Goal: Task Accomplishment & Management: Use online tool/utility

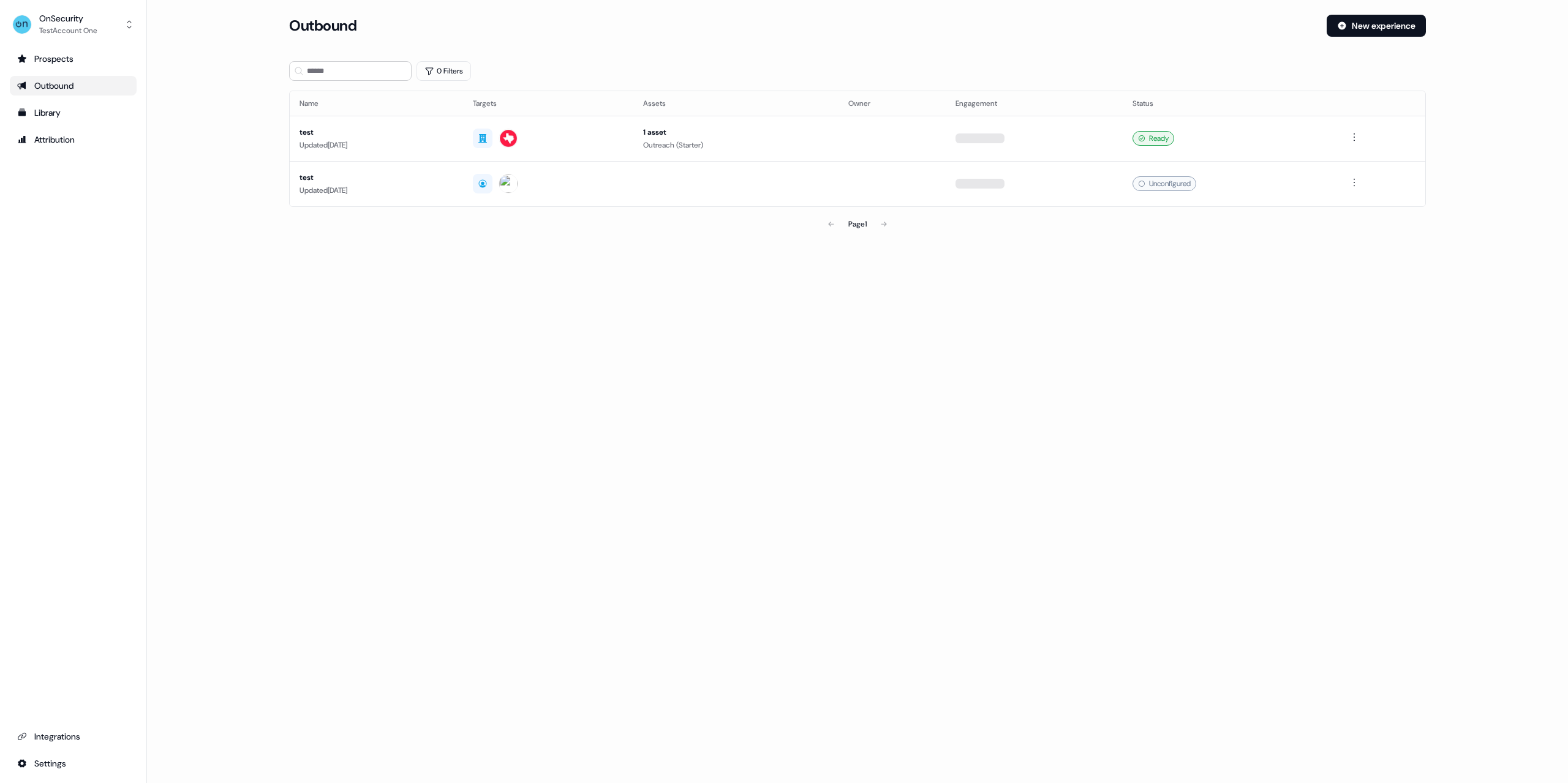
click at [540, 34] on div "Outbound" at bounding box center [803, 25] width 1028 height 22
click at [78, 118] on div "Library" at bounding box center [73, 112] width 112 height 12
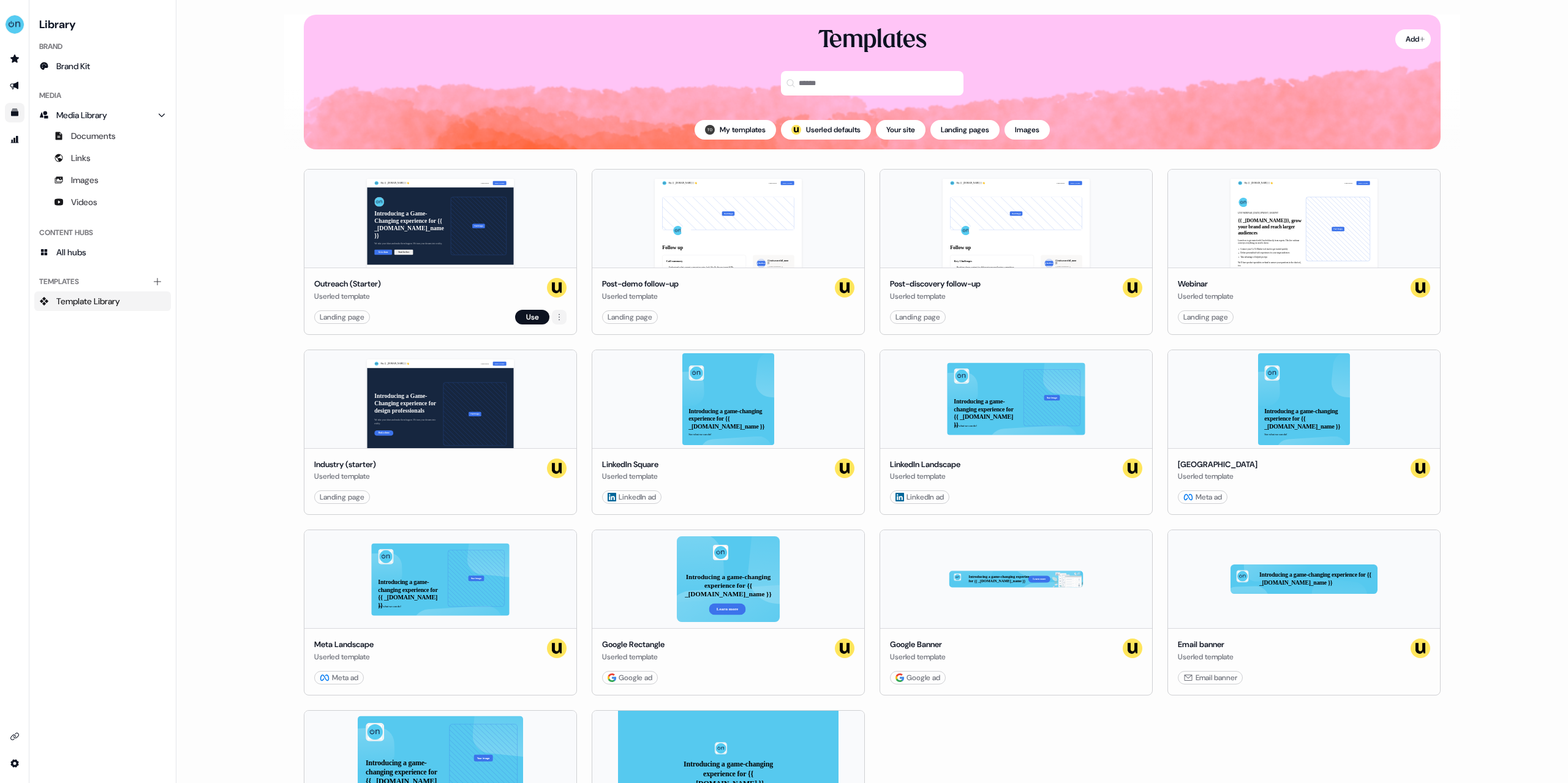
click at [562, 315] on html "For the best experience switch devices to a bigger screen. Go to Userled.io Lib…" at bounding box center [784, 392] width 1568 height 783
click at [175, 249] on html "For the best experience switch devices to a bigger screen. Go to Userled.io Lib…" at bounding box center [784, 392] width 1568 height 783
click at [103, 256] on link "All hubs" at bounding box center [102, 252] width 137 height 19
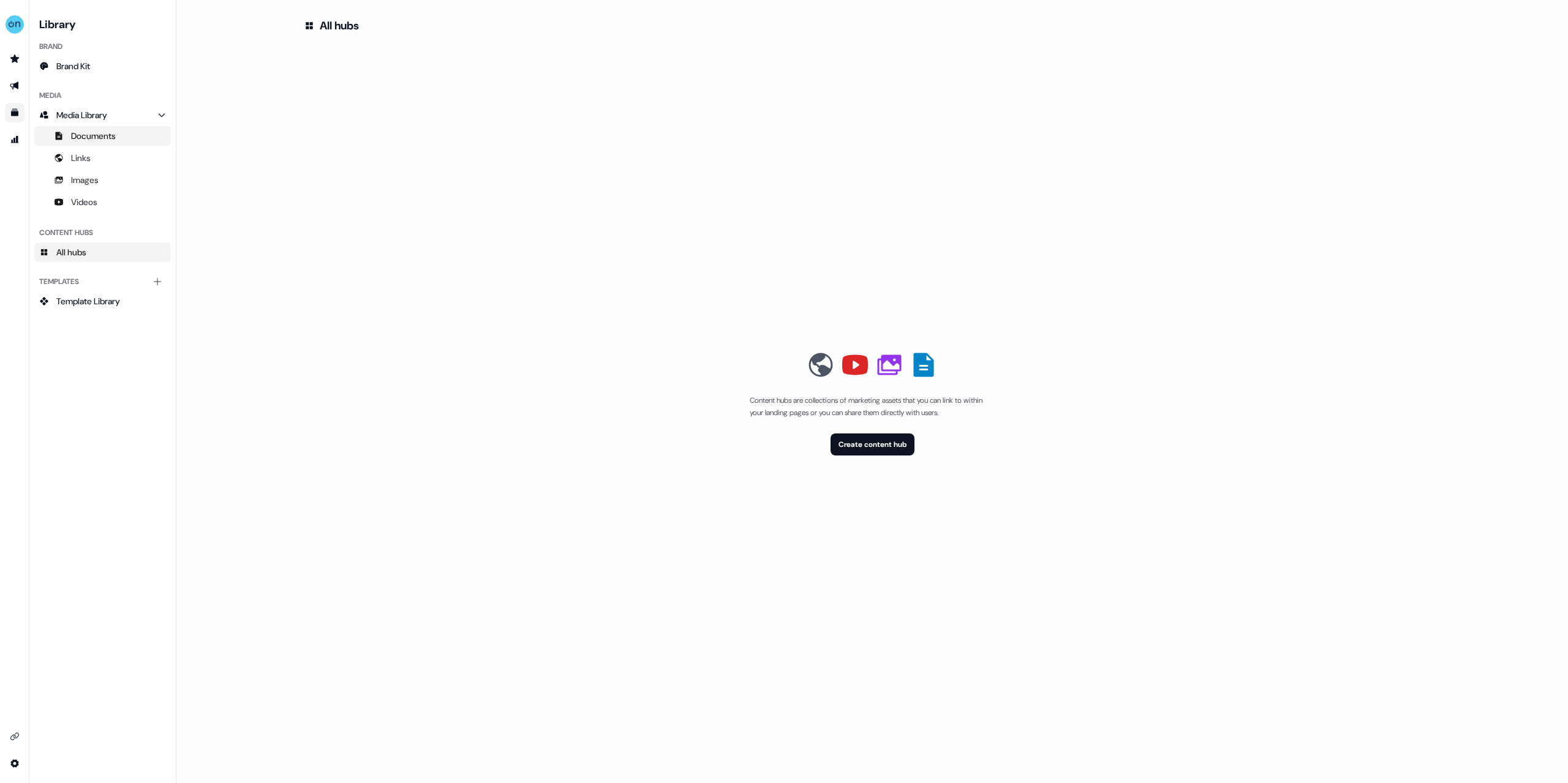
click at [122, 139] on link "Documents" at bounding box center [102, 136] width 137 height 19
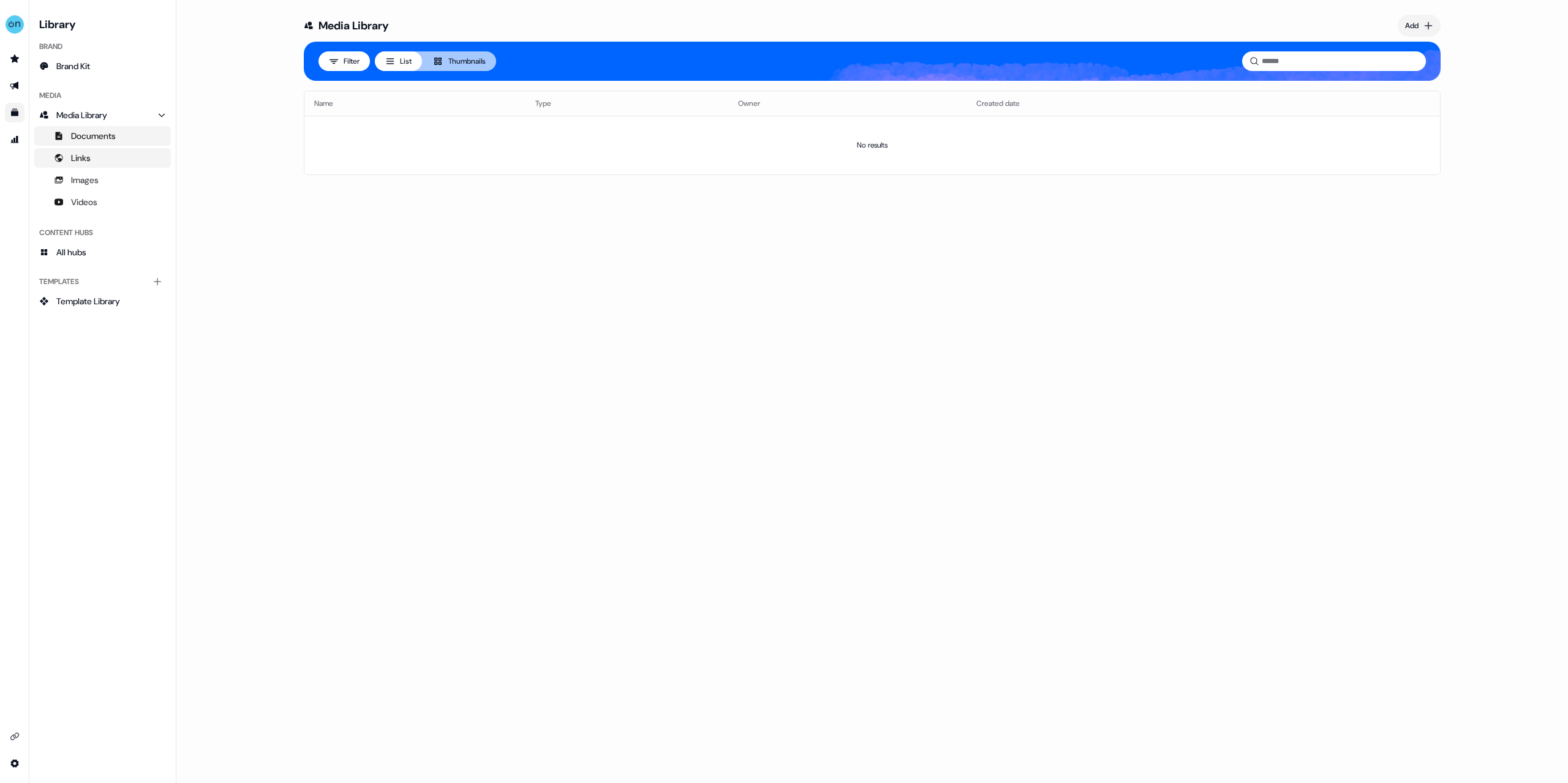
click at [102, 161] on link "Links" at bounding box center [102, 158] width 137 height 19
click at [78, 61] on span "Brand Kit" at bounding box center [73, 66] width 34 height 12
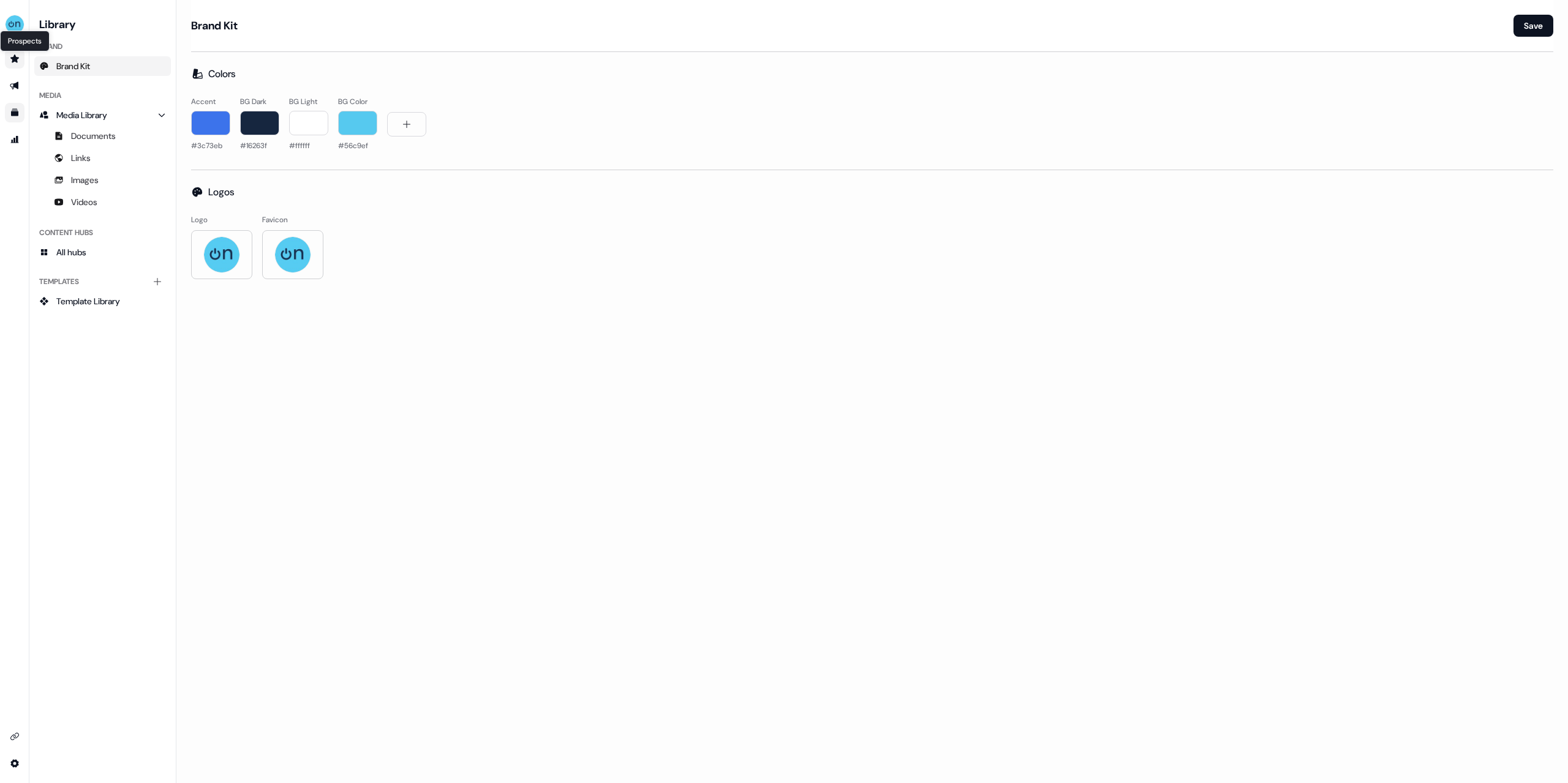
click at [11, 63] on icon "Go to prospects" at bounding box center [14, 58] width 10 height 10
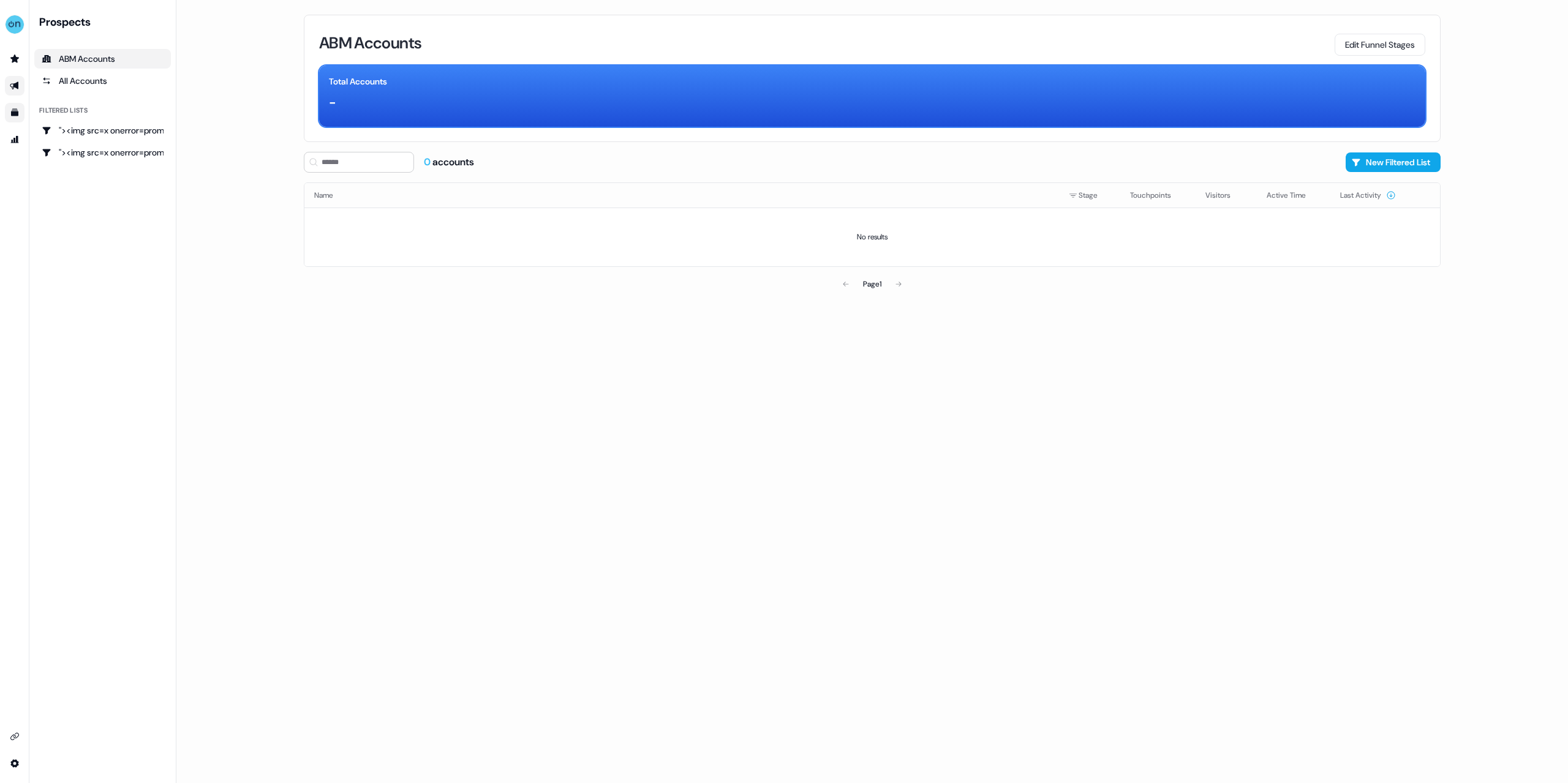
click at [20, 93] on link "Go to outbound experience" at bounding box center [14, 85] width 19 height 19
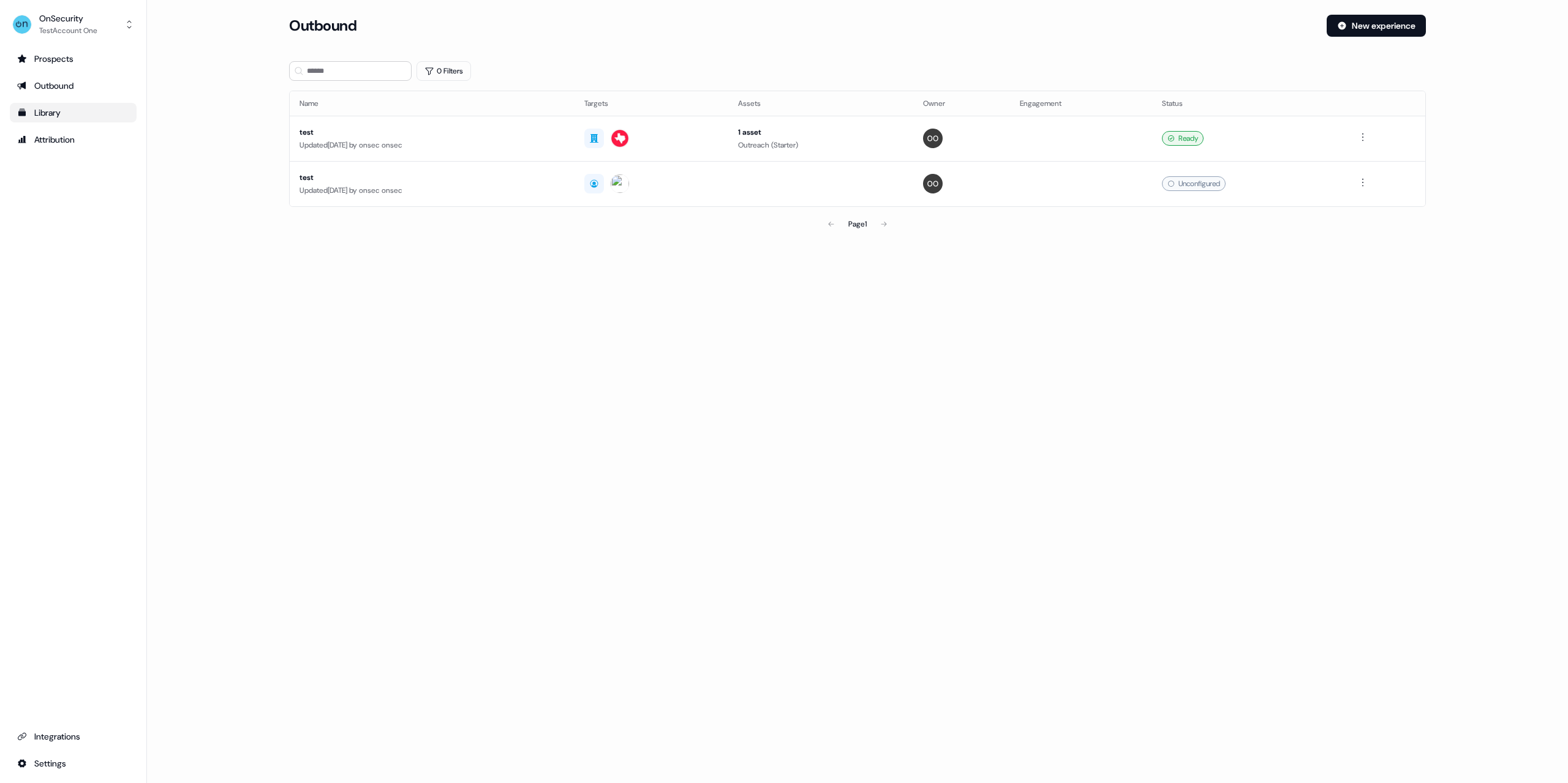
click at [16, 111] on link "Library" at bounding box center [73, 112] width 126 height 19
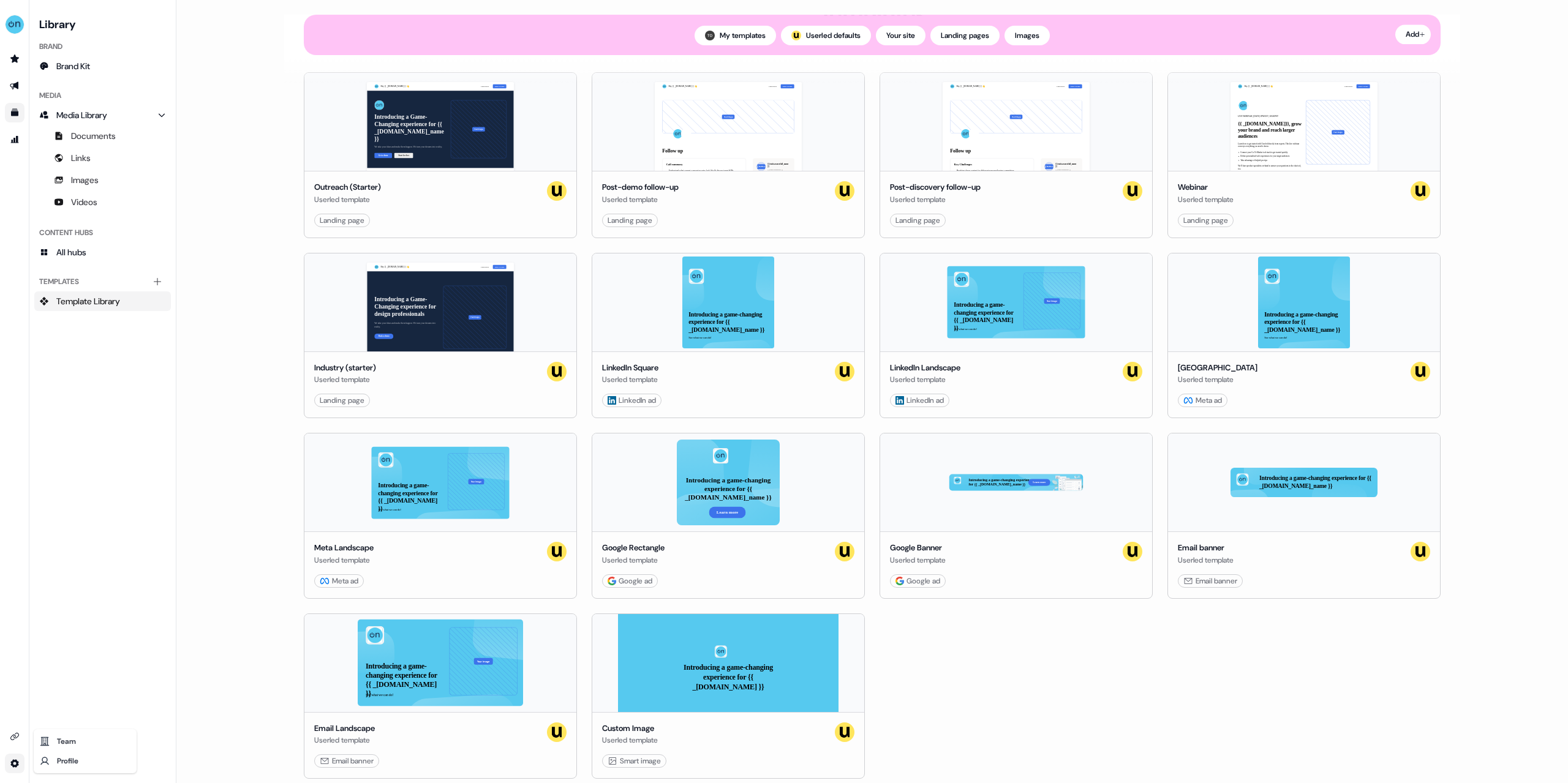
scroll to position [128, 0]
click at [14, 771] on html "For the best experience switch devices to a bigger screen. Go to Userled.io Lib…" at bounding box center [784, 392] width 1568 height 783
click at [11, 737] on html "For the best experience switch devices to a bigger screen. Go to Userled.io Lib…" at bounding box center [784, 392] width 1568 height 783
click at [11, 737] on icon "Go to integrations" at bounding box center [14, 737] width 9 height 8
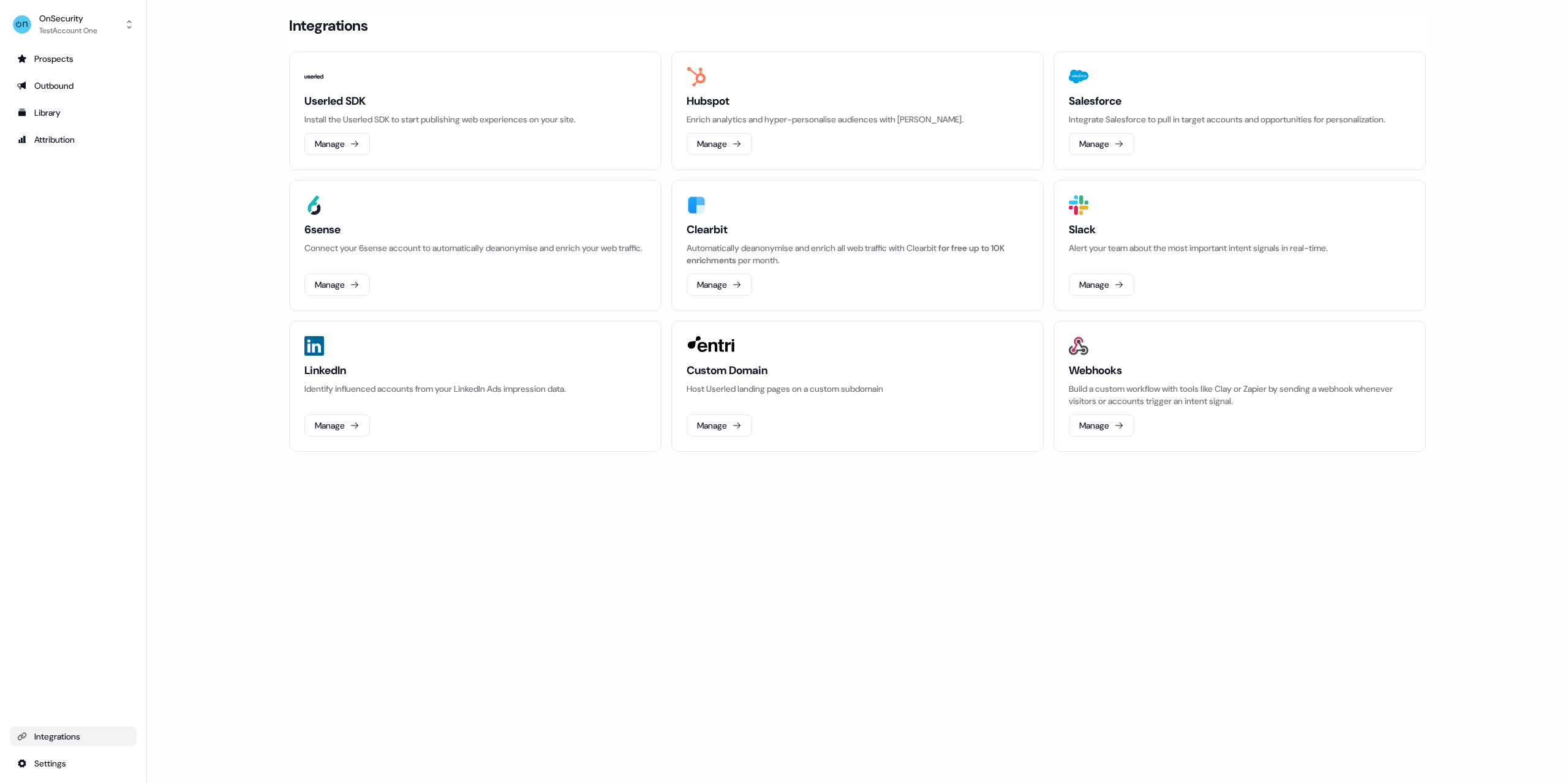
click at [38, 744] on link "Integrations" at bounding box center [73, 736] width 126 height 19
click at [54, 89] on div "Outbound" at bounding box center [73, 85] width 112 height 12
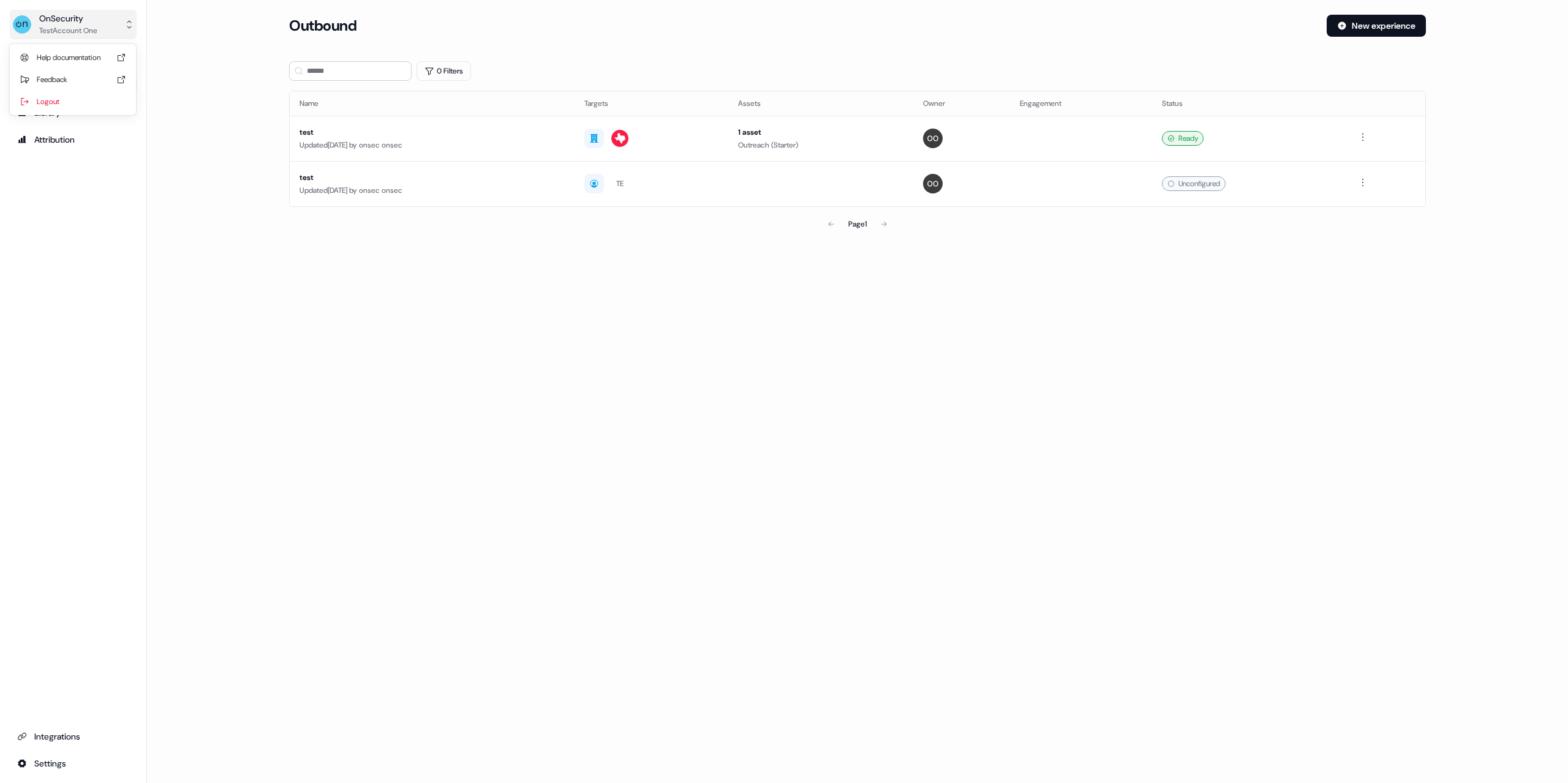
click at [66, 23] on div "OnSecurity" at bounding box center [68, 18] width 58 height 12
click at [275, 128] on div "OnSecurity TestAccount One Help documentation Feedback Logout Prospects Outboun…" at bounding box center [784, 392] width 1568 height 783
click at [75, 22] on div "OnSecurity" at bounding box center [68, 18] width 58 height 12
click at [56, 99] on div "Logout" at bounding box center [73, 101] width 117 height 22
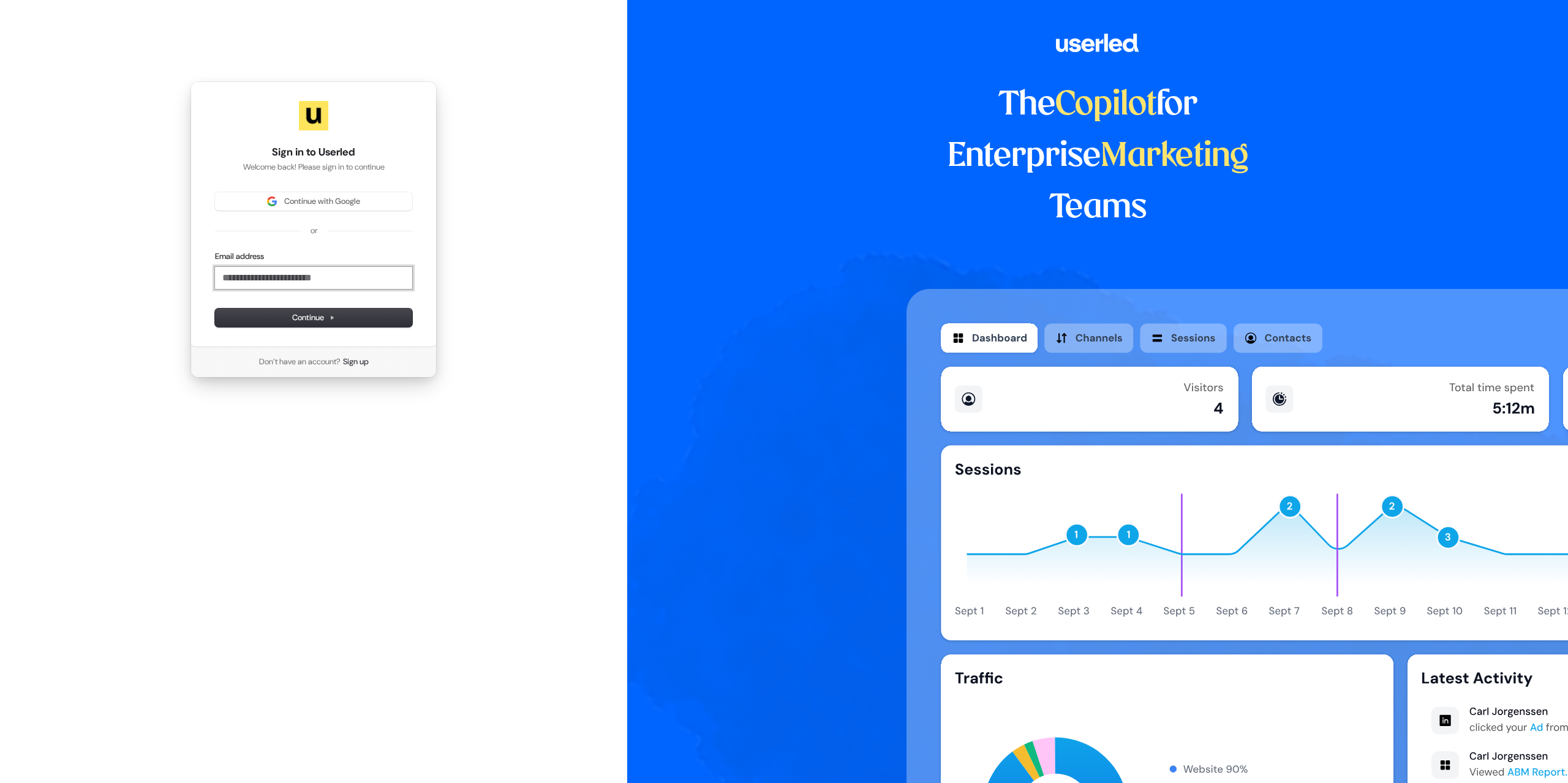
click at [300, 271] on input "Email address" at bounding box center [314, 278] width 197 height 22
click at [299, 283] on input "Email address" at bounding box center [314, 278] width 197 height 22
click at [215, 251] on button "submit" at bounding box center [215, 251] width 0 height 0
type input "**********"
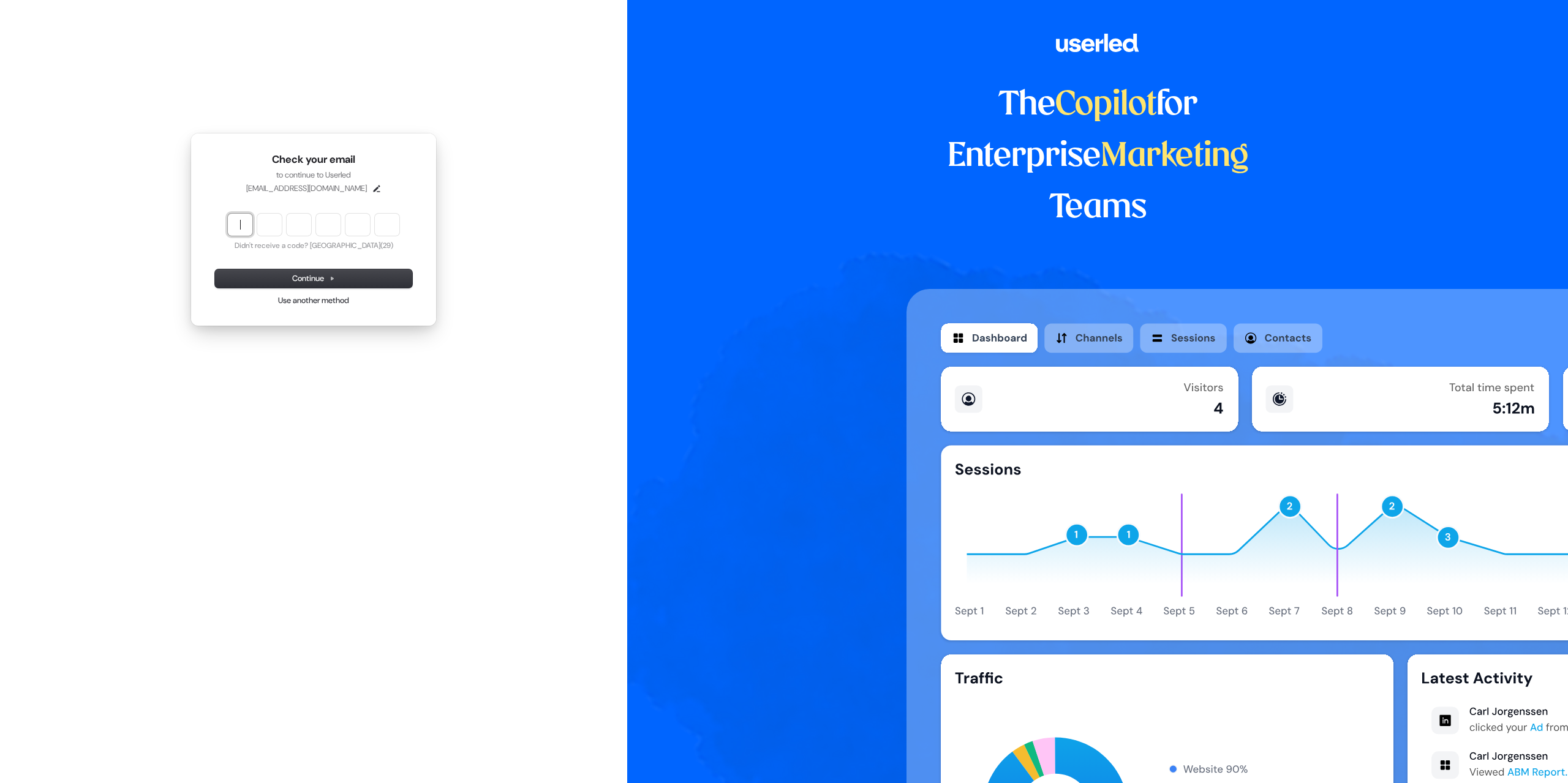
click at [238, 223] on input "Enter verification code" at bounding box center [325, 224] width 196 height 22
type input "******"
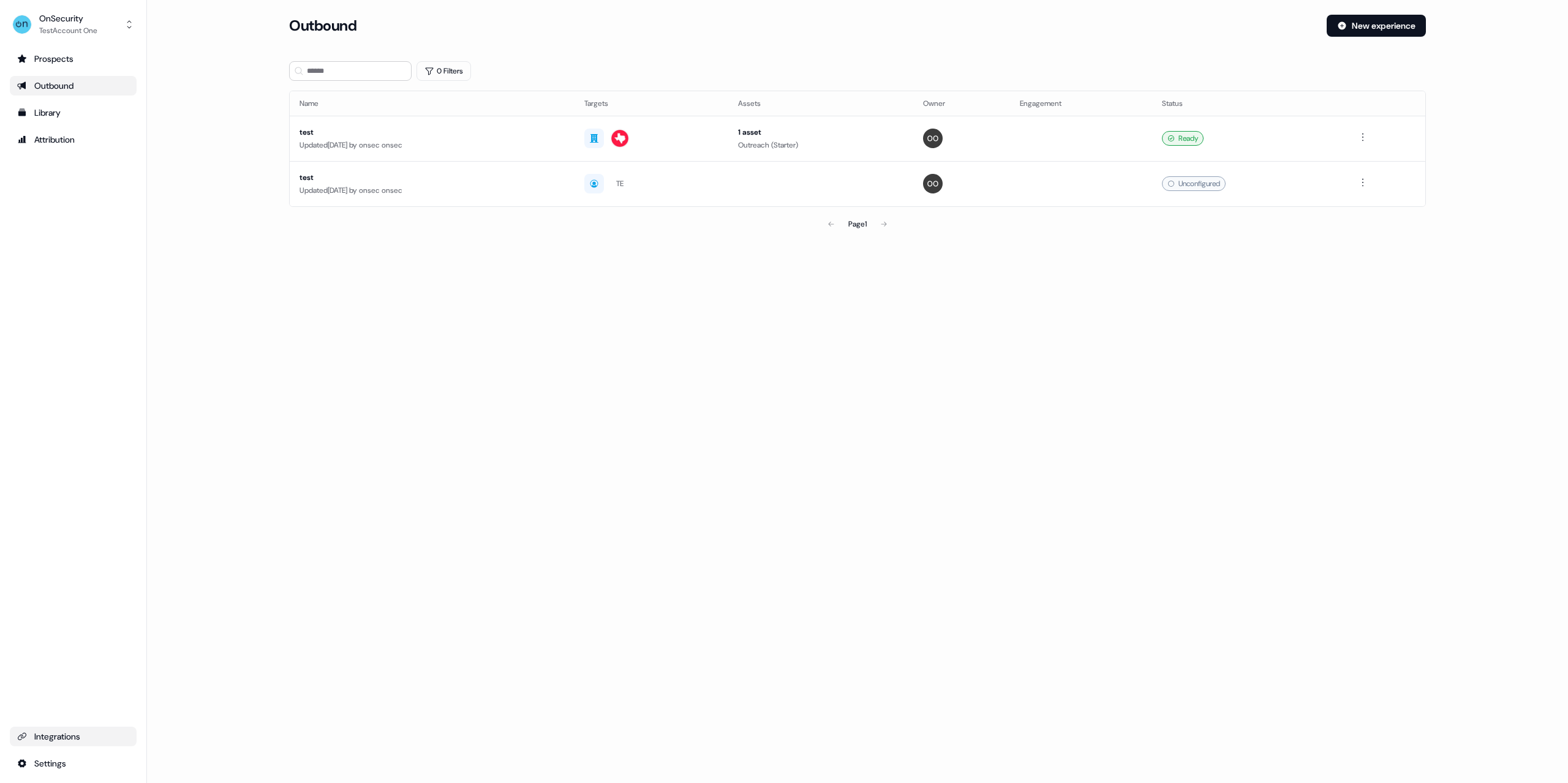
click at [58, 740] on div "Integrations" at bounding box center [73, 736] width 112 height 12
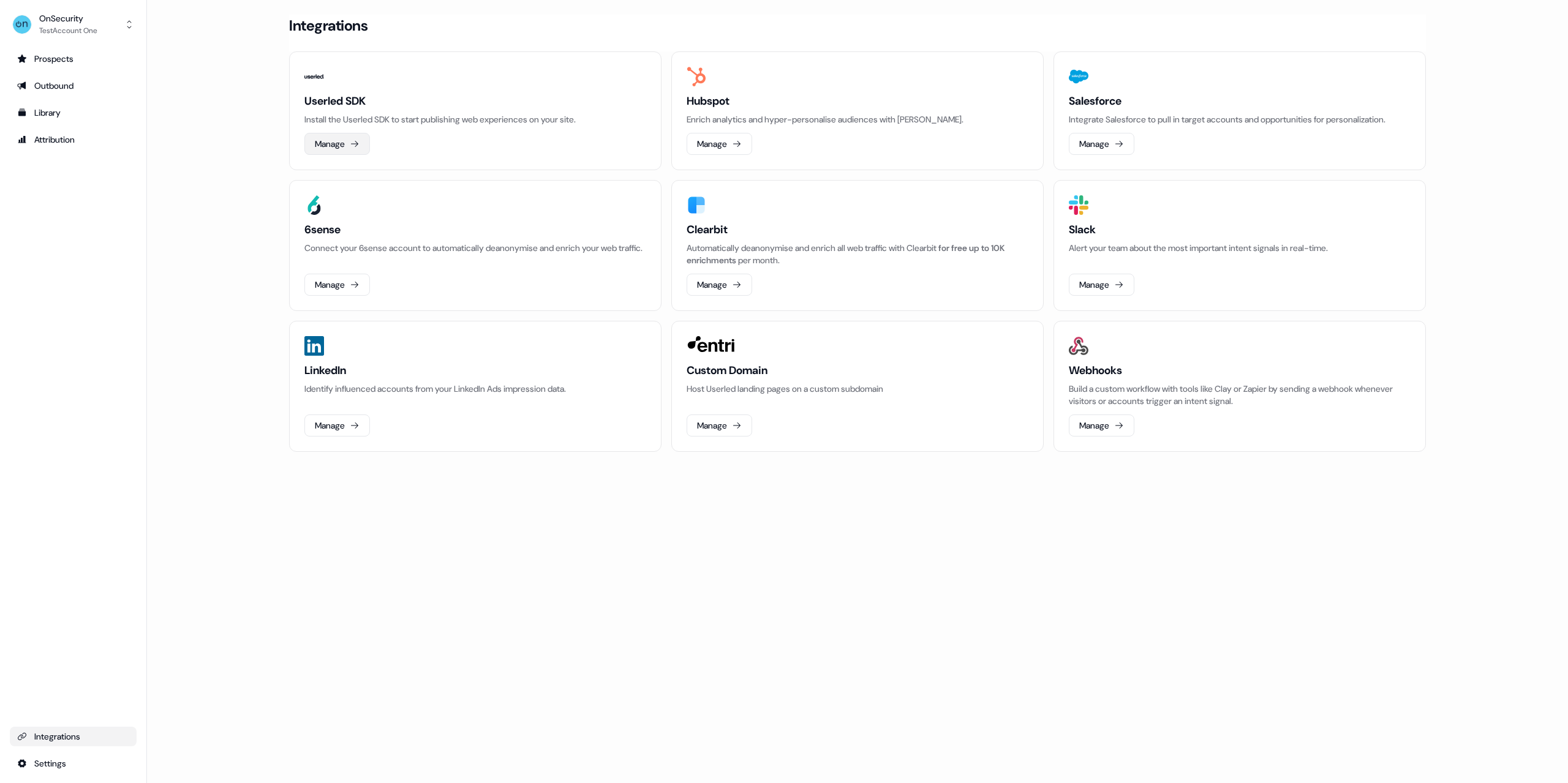
click at [334, 143] on button "Manage" at bounding box center [337, 144] width 65 height 22
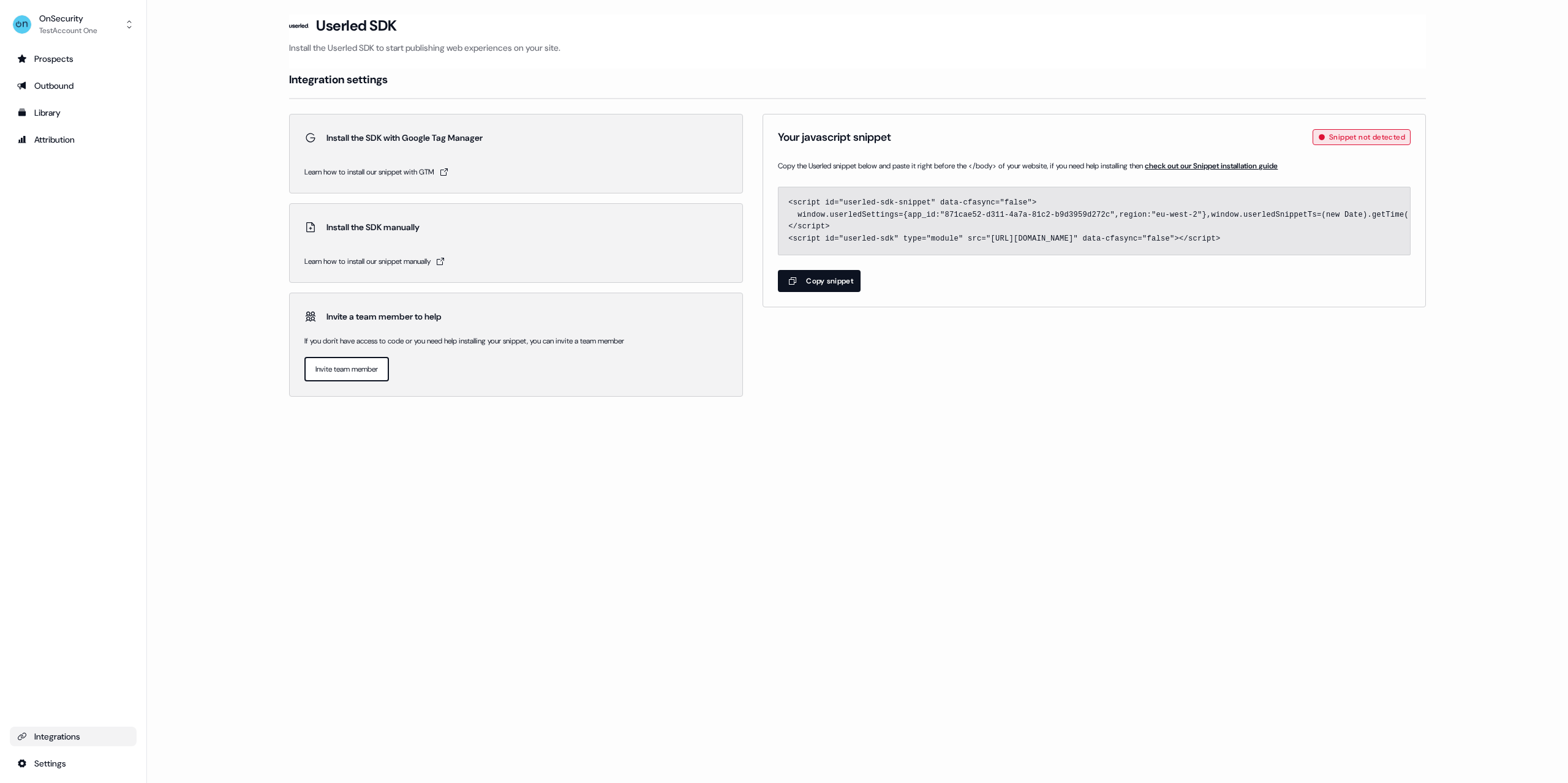
click at [68, 746] on link "Integrations" at bounding box center [73, 736] width 126 height 19
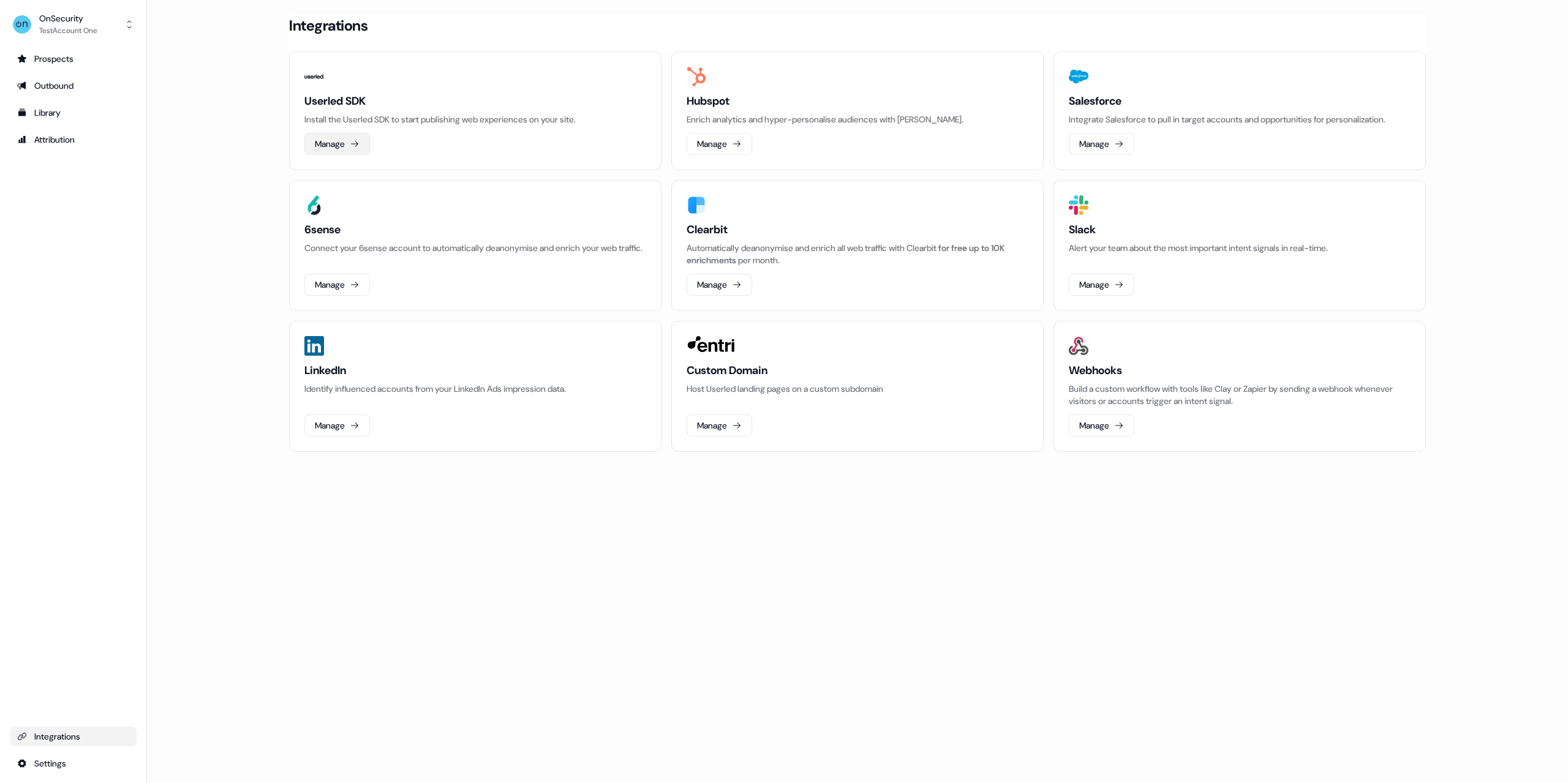
click at [355, 139] on icon at bounding box center [354, 144] width 10 height 10
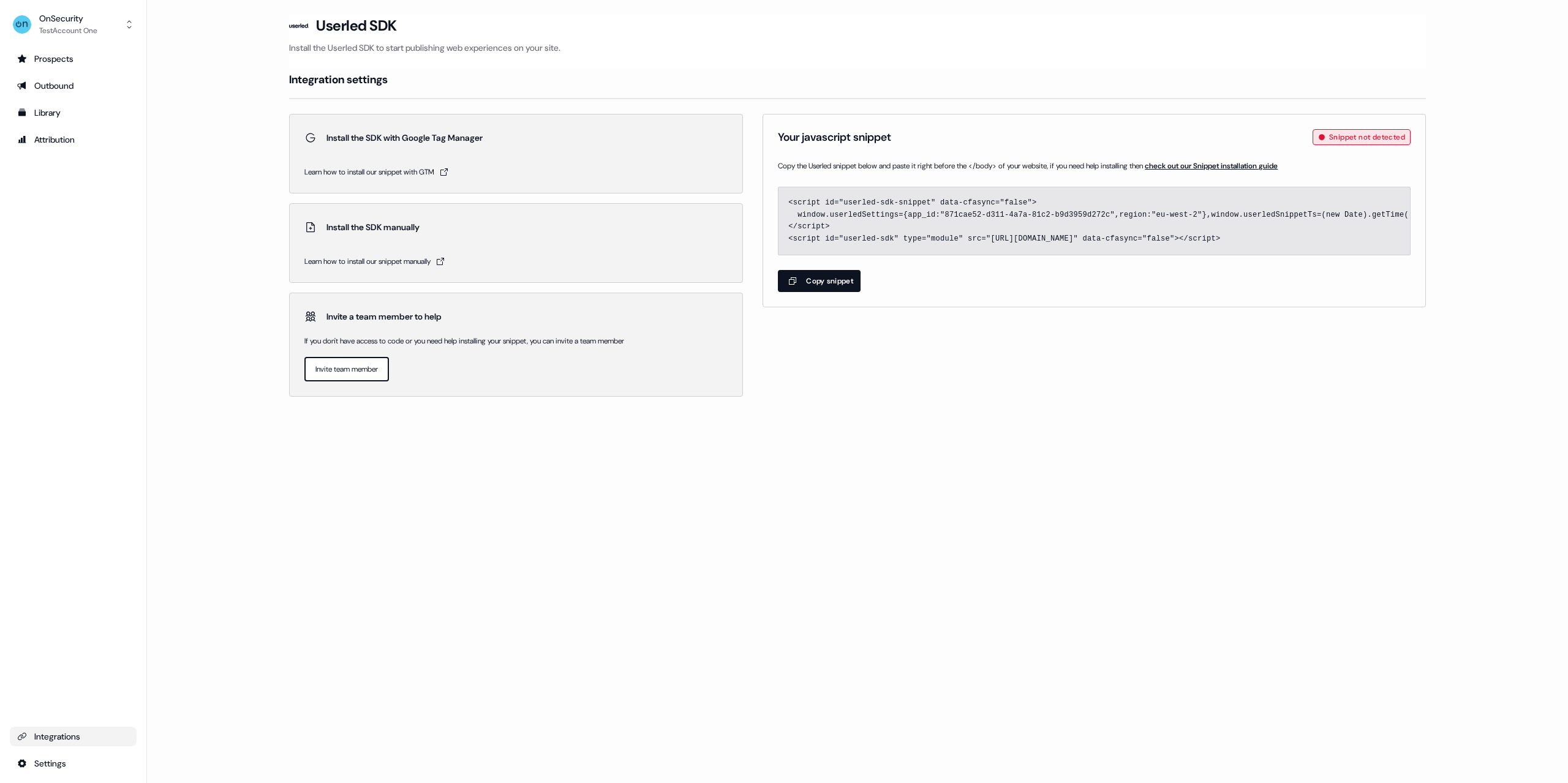
click at [97, 740] on div "Integrations" at bounding box center [73, 736] width 112 height 12
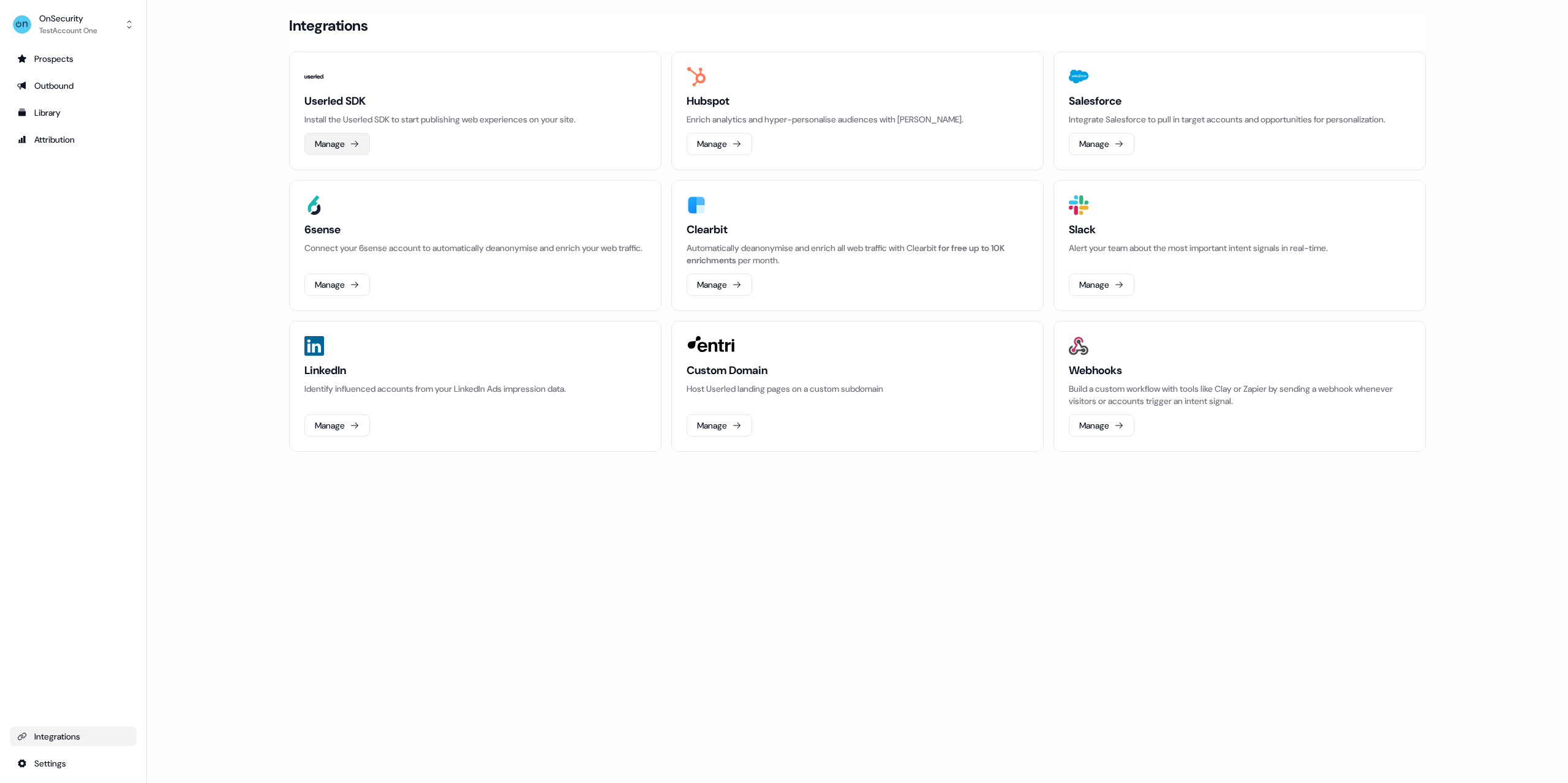
click at [327, 148] on button "Manage" at bounding box center [337, 144] width 65 height 22
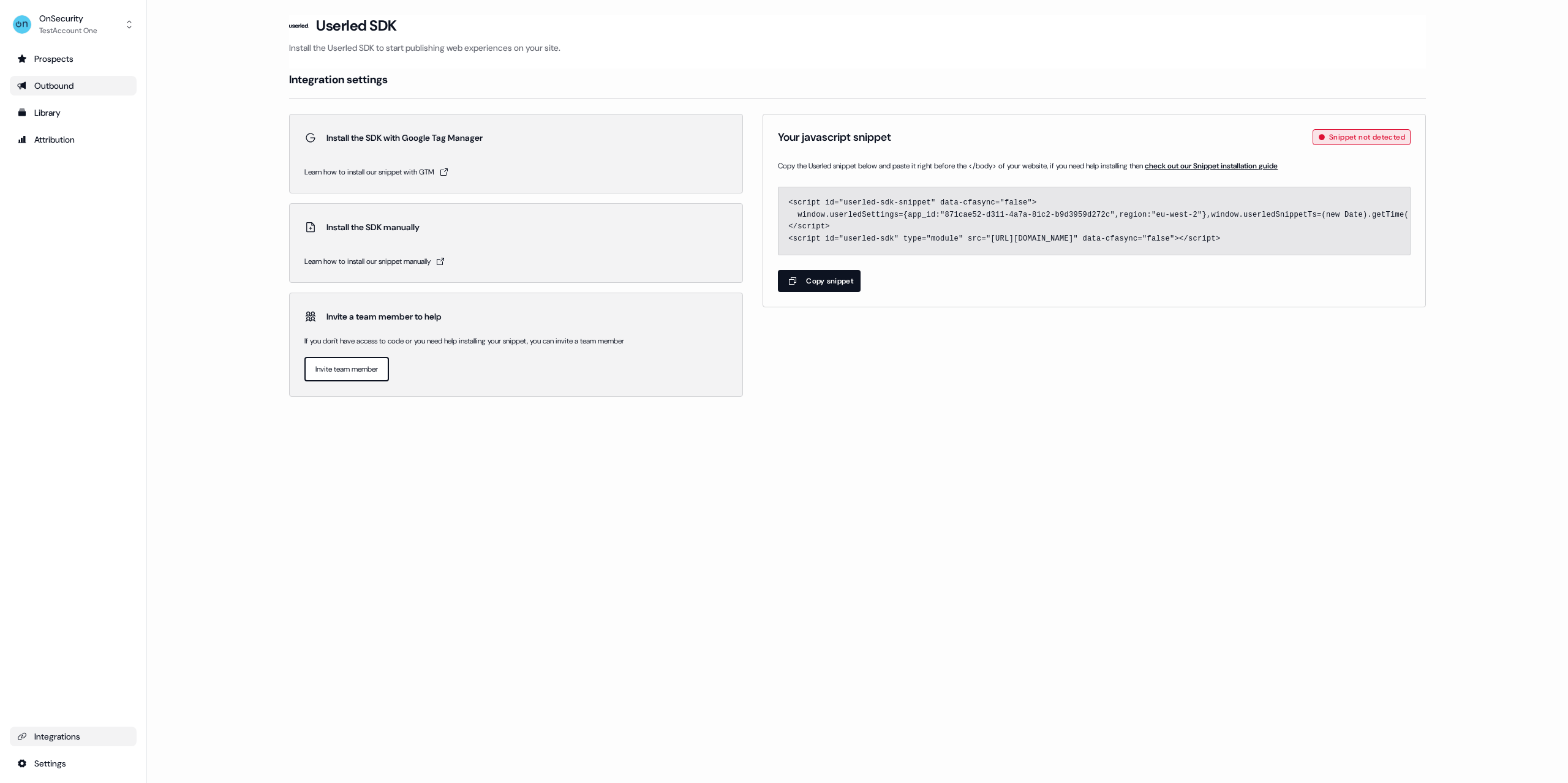
click at [64, 92] on link "Outbound" at bounding box center [73, 85] width 126 height 19
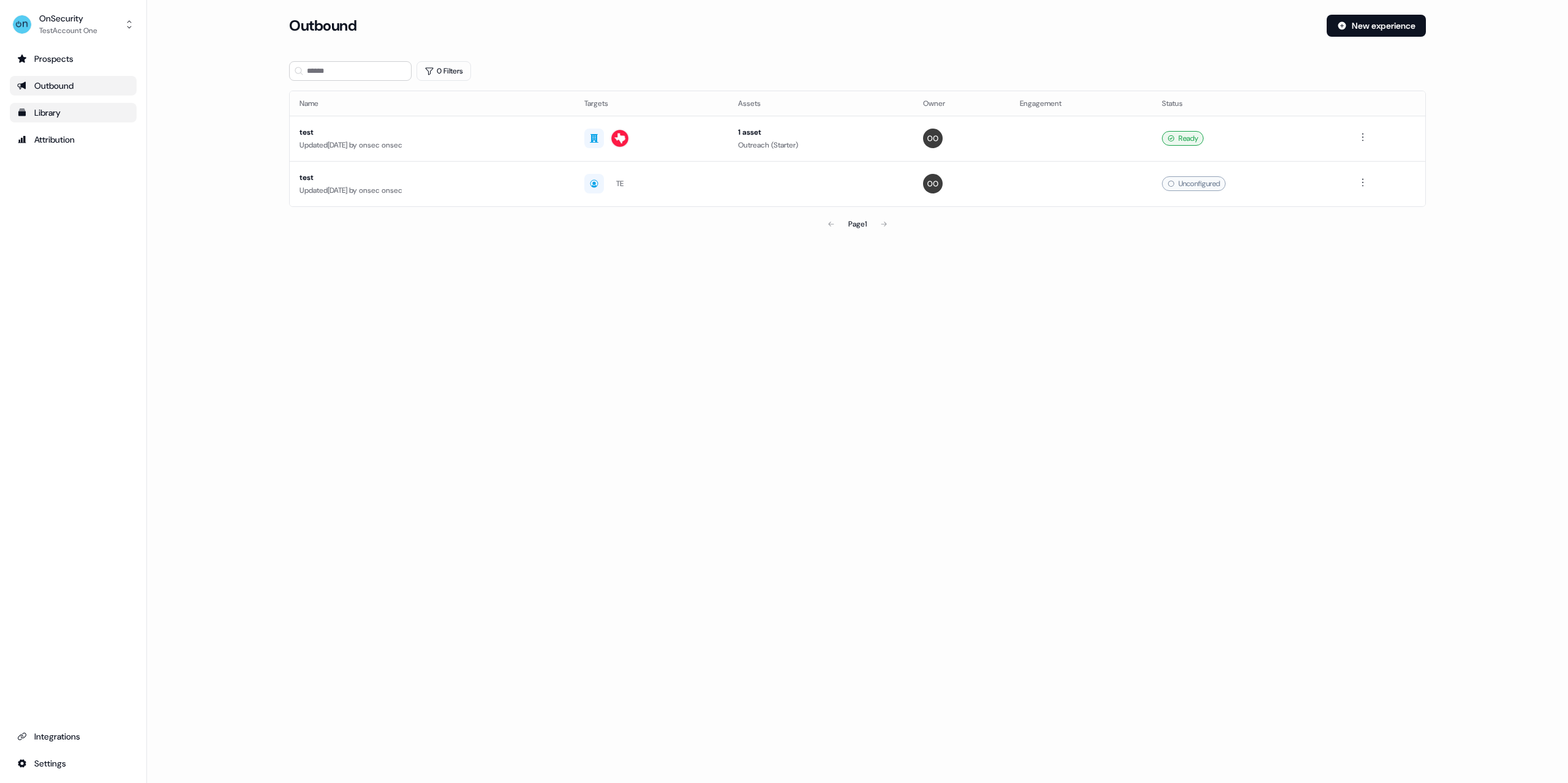
click at [52, 118] on div "Library" at bounding box center [73, 112] width 112 height 12
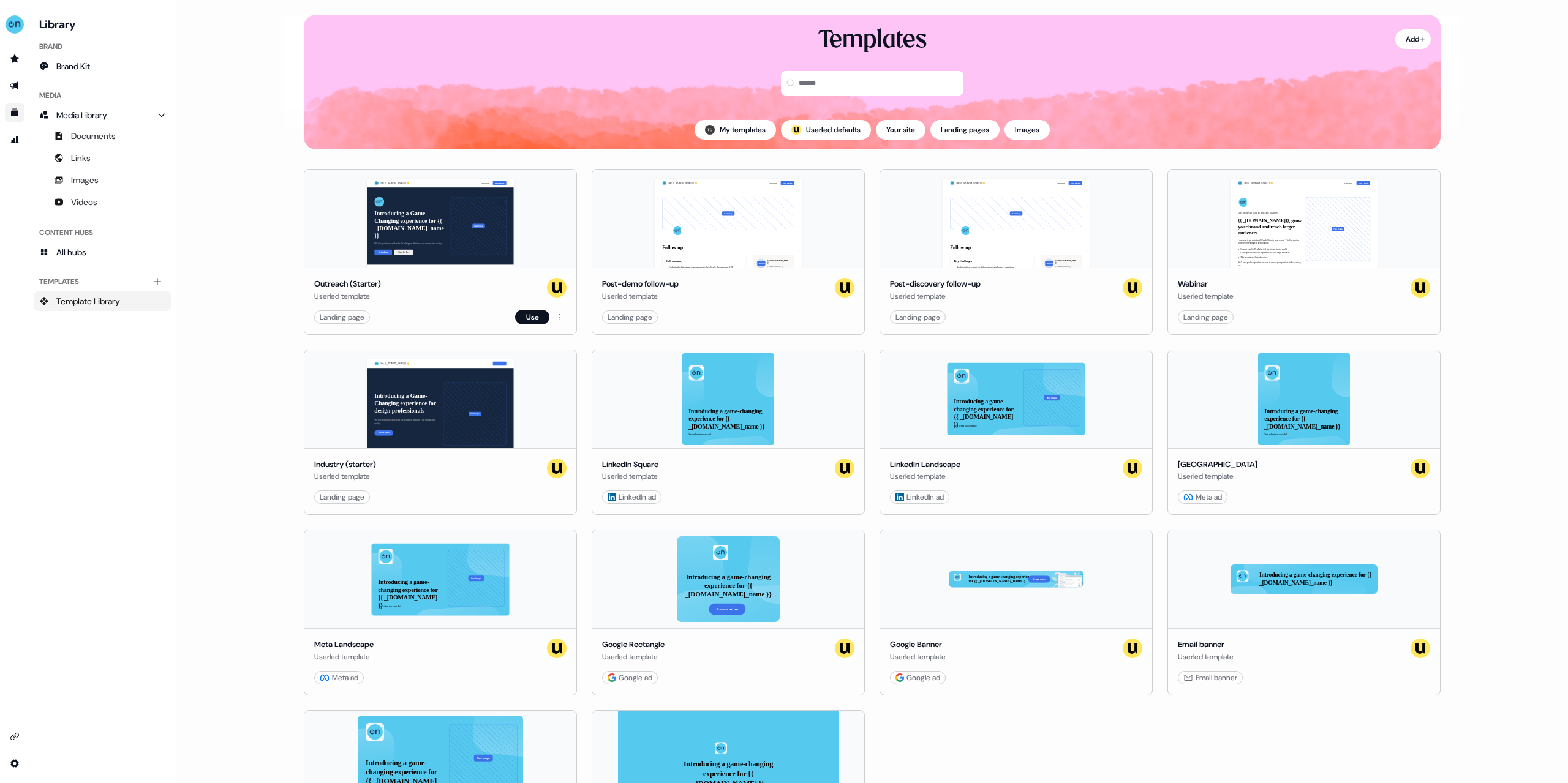
click at [447, 225] on div "Hey {{ _account.account.name }} 👋 Learn more Book a demo Introducing a Game-Cha…" at bounding box center [440, 218] width 272 height 98
click at [449, 225] on div "Hey {{ _account.account.name }} 👋 Learn more Book a demo Introducing a Game-Cha…" at bounding box center [440, 218] width 272 height 98
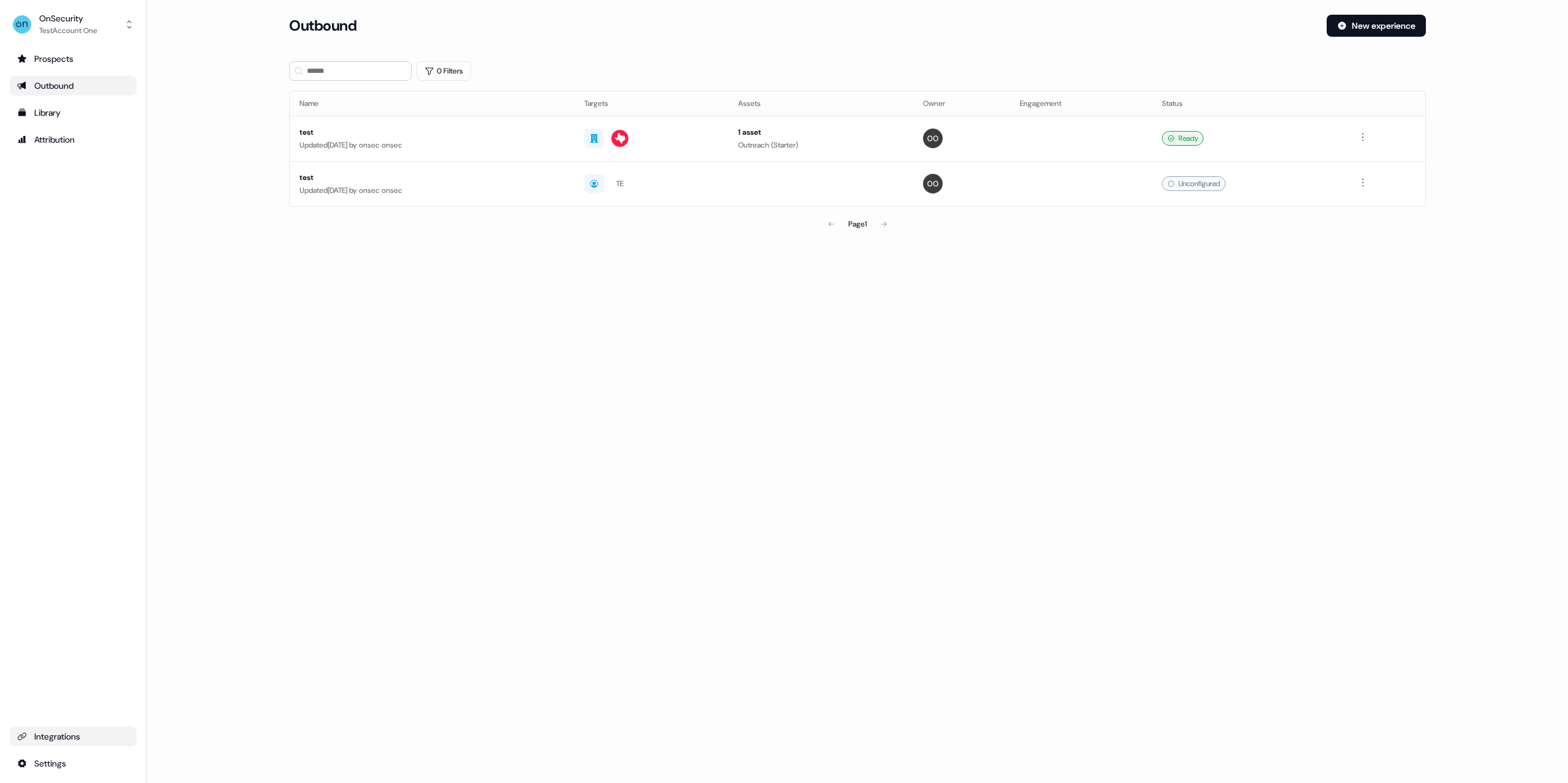
click at [71, 735] on div "Integrations" at bounding box center [73, 736] width 112 height 12
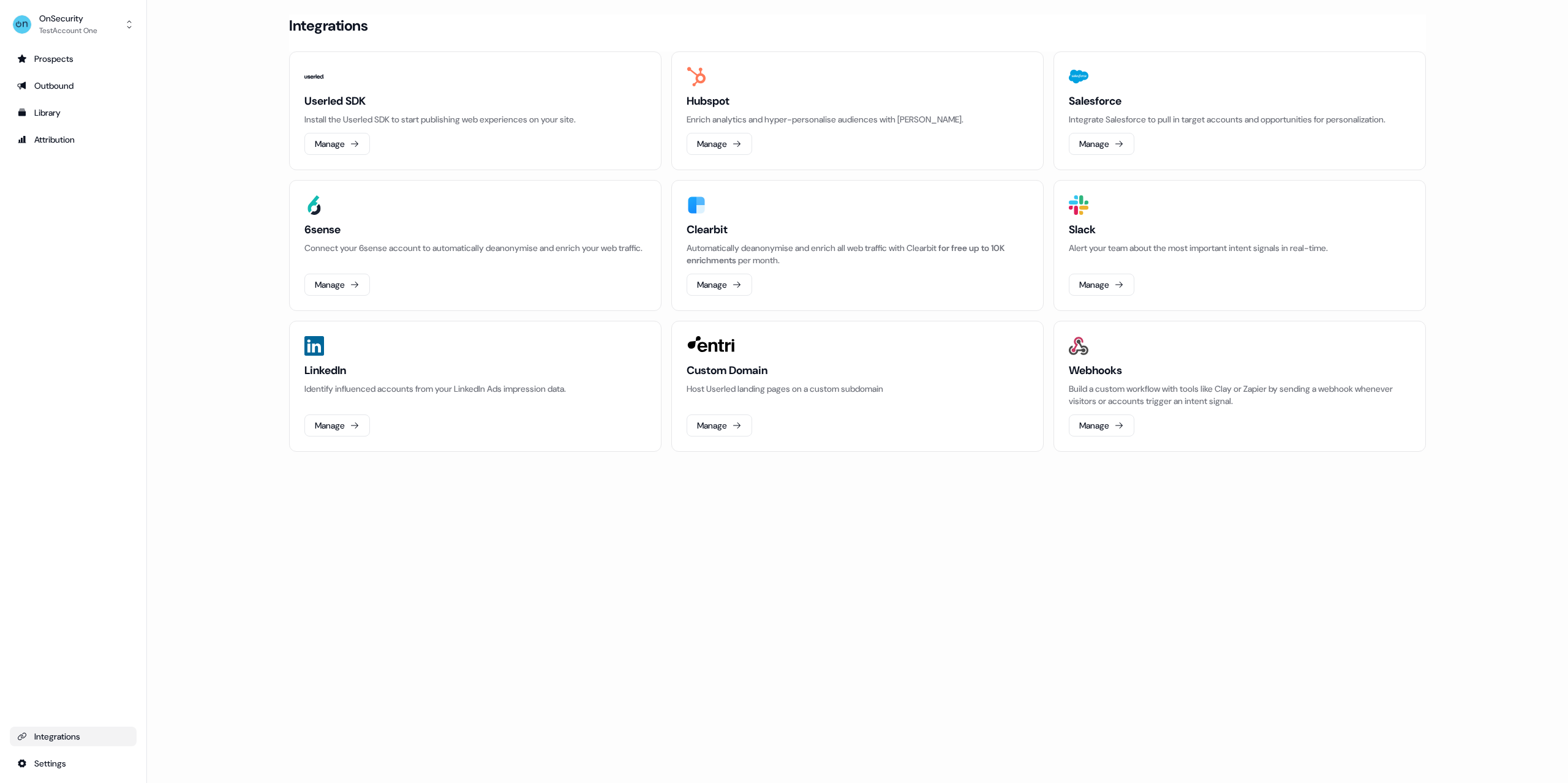
click at [345, 125] on p "Install the Userled SDK to start publishing web experiences on your site." at bounding box center [475, 119] width 342 height 12
click at [345, 141] on button "Manage" at bounding box center [337, 144] width 65 height 22
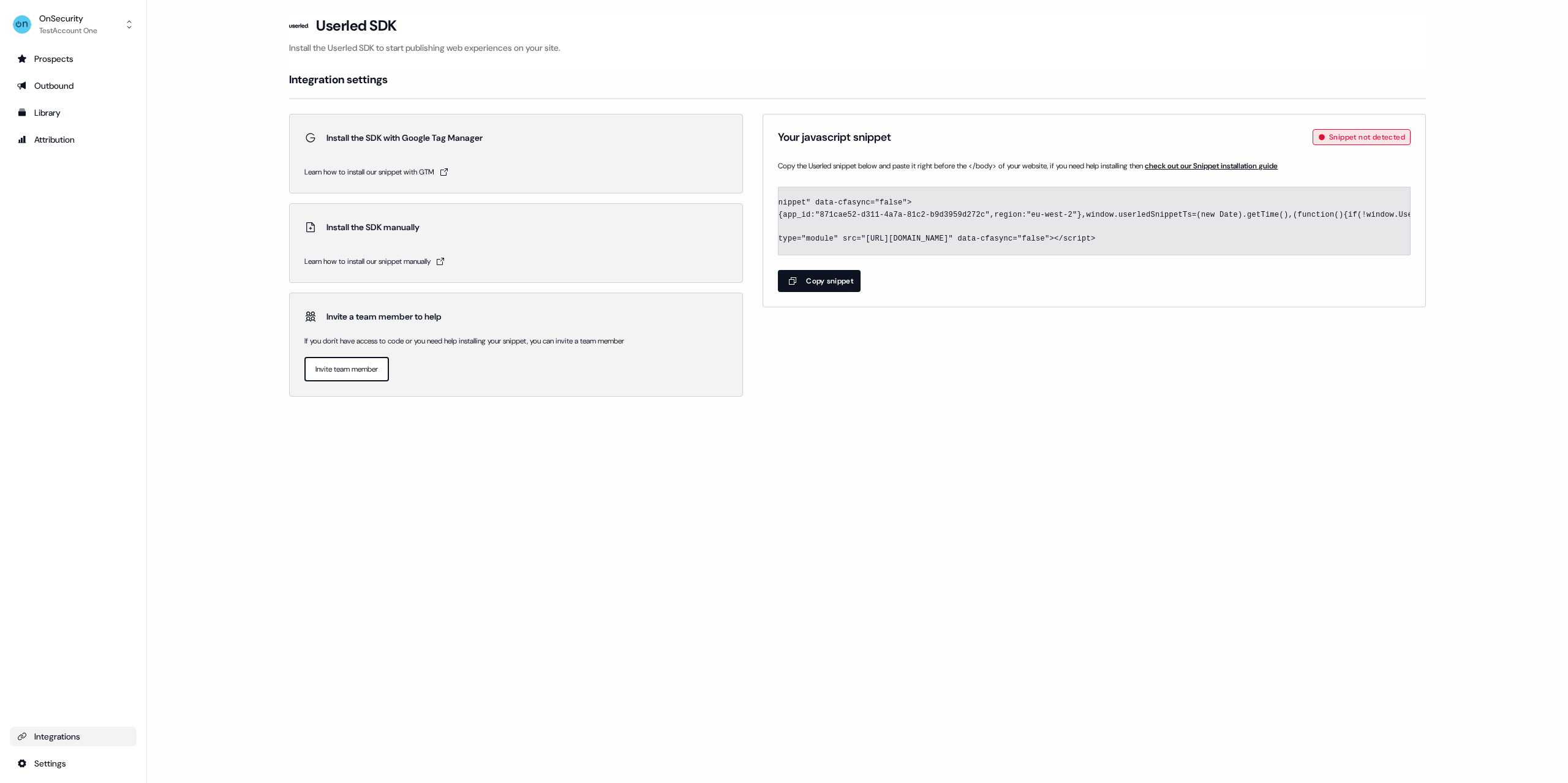
scroll to position [0, 117]
drag, startPoint x: 1245, startPoint y: 239, endPoint x: 860, endPoint y: 243, distance: 385.0
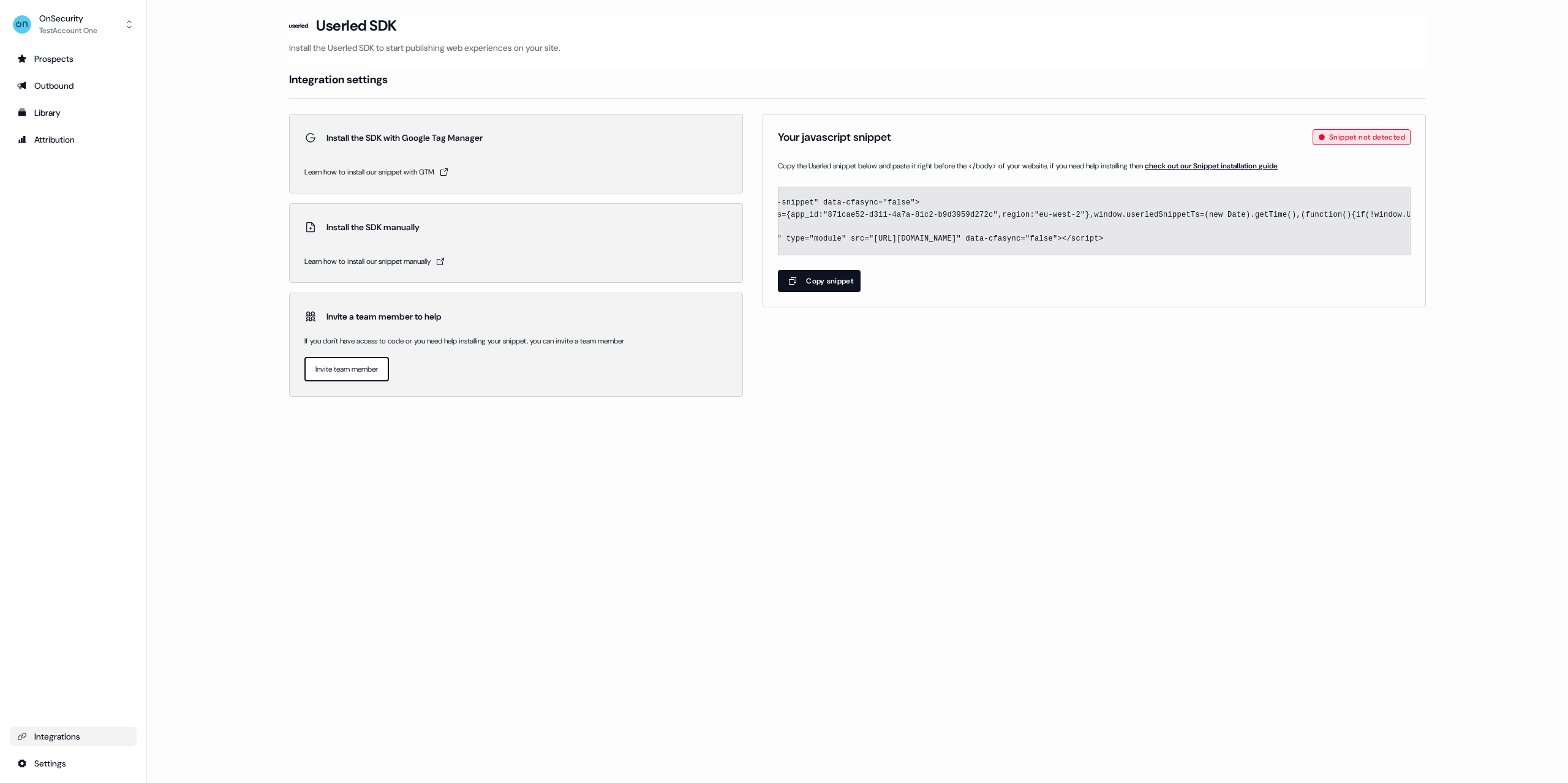
copy code "https://sdk.userledclient.io?appId=871cae52-d311-4a7a-81c2-b9d3959d272c&snippet…"
click at [717, 694] on div "Loading... Userled SDK Install the Userled SDK to start publishing web experien…" at bounding box center [858, 392] width 1421 height 783
click at [246, 173] on main "Loading... Userled SDK Install the Userled SDK to start publishing web experien…" at bounding box center [858, 222] width 1421 height 416
click at [67, 116] on div "Library" at bounding box center [73, 112] width 112 height 12
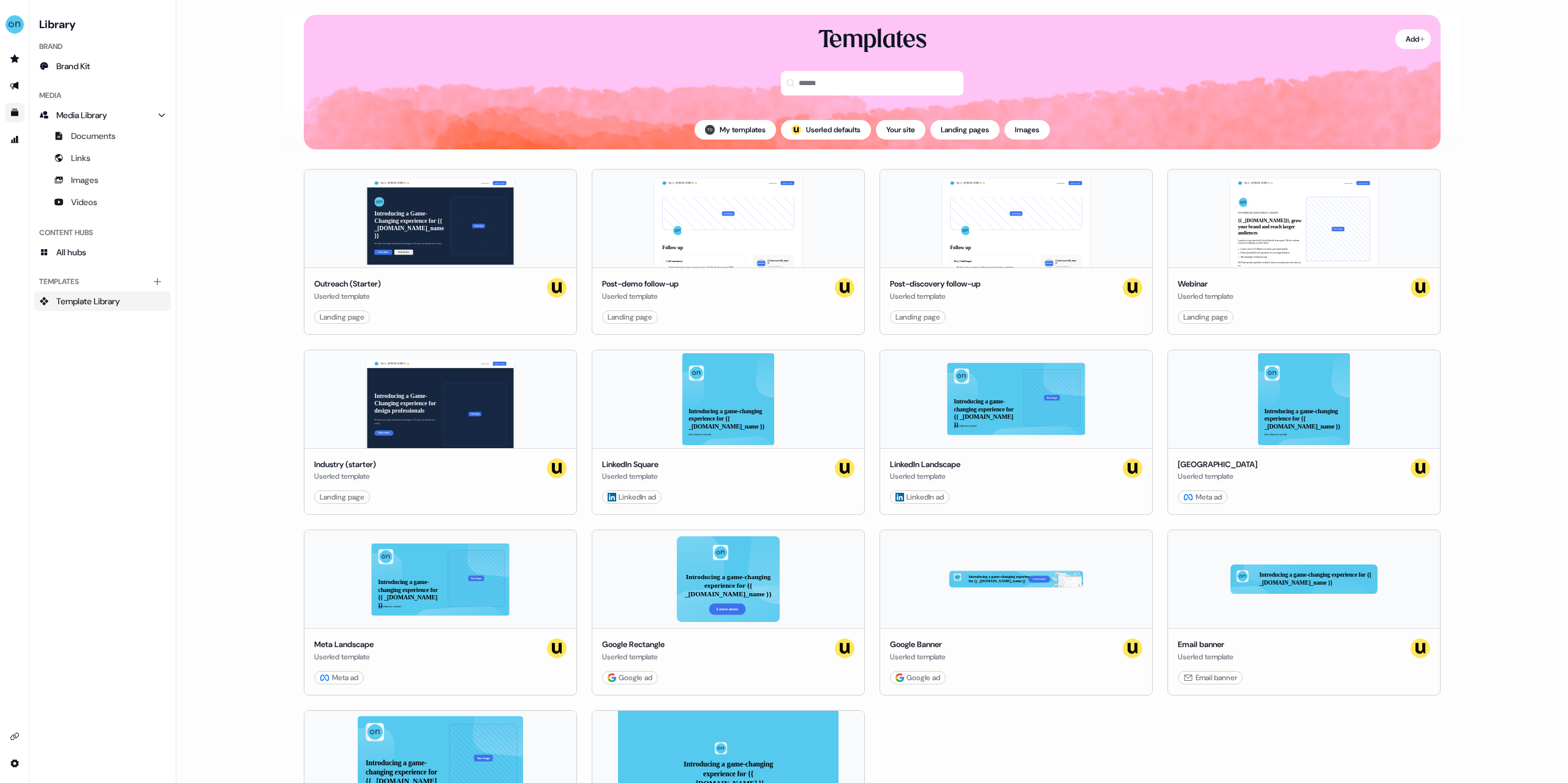
click at [93, 217] on div "Media Media Library Documents Links Images Videos" at bounding box center [102, 148] width 137 height 137
click at [95, 203] on span "Videos" at bounding box center [84, 202] width 27 height 12
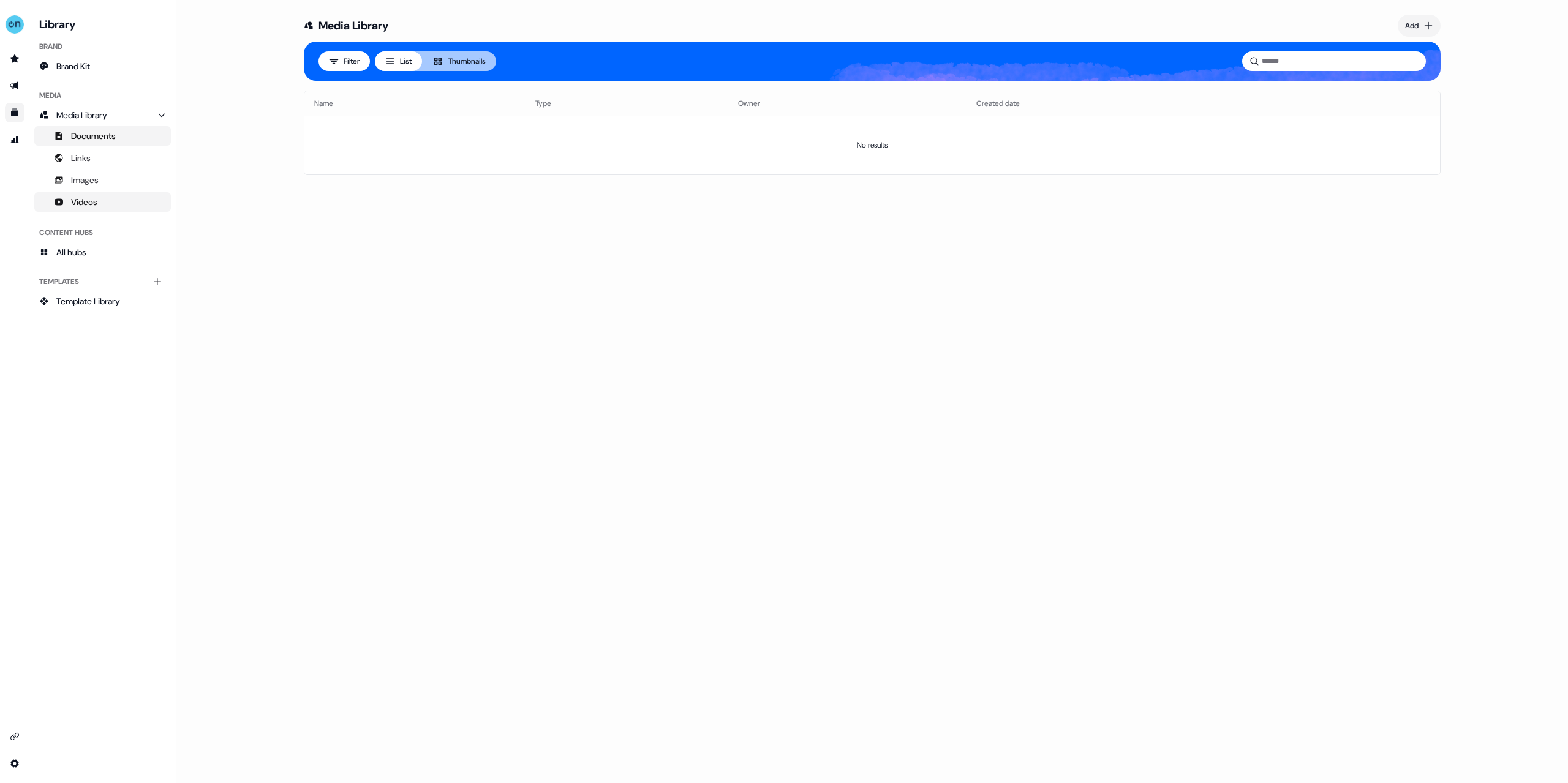
click at [98, 141] on span "Documents" at bounding box center [93, 136] width 45 height 12
click at [470, 61] on button "Thumbnails" at bounding box center [459, 61] width 74 height 19
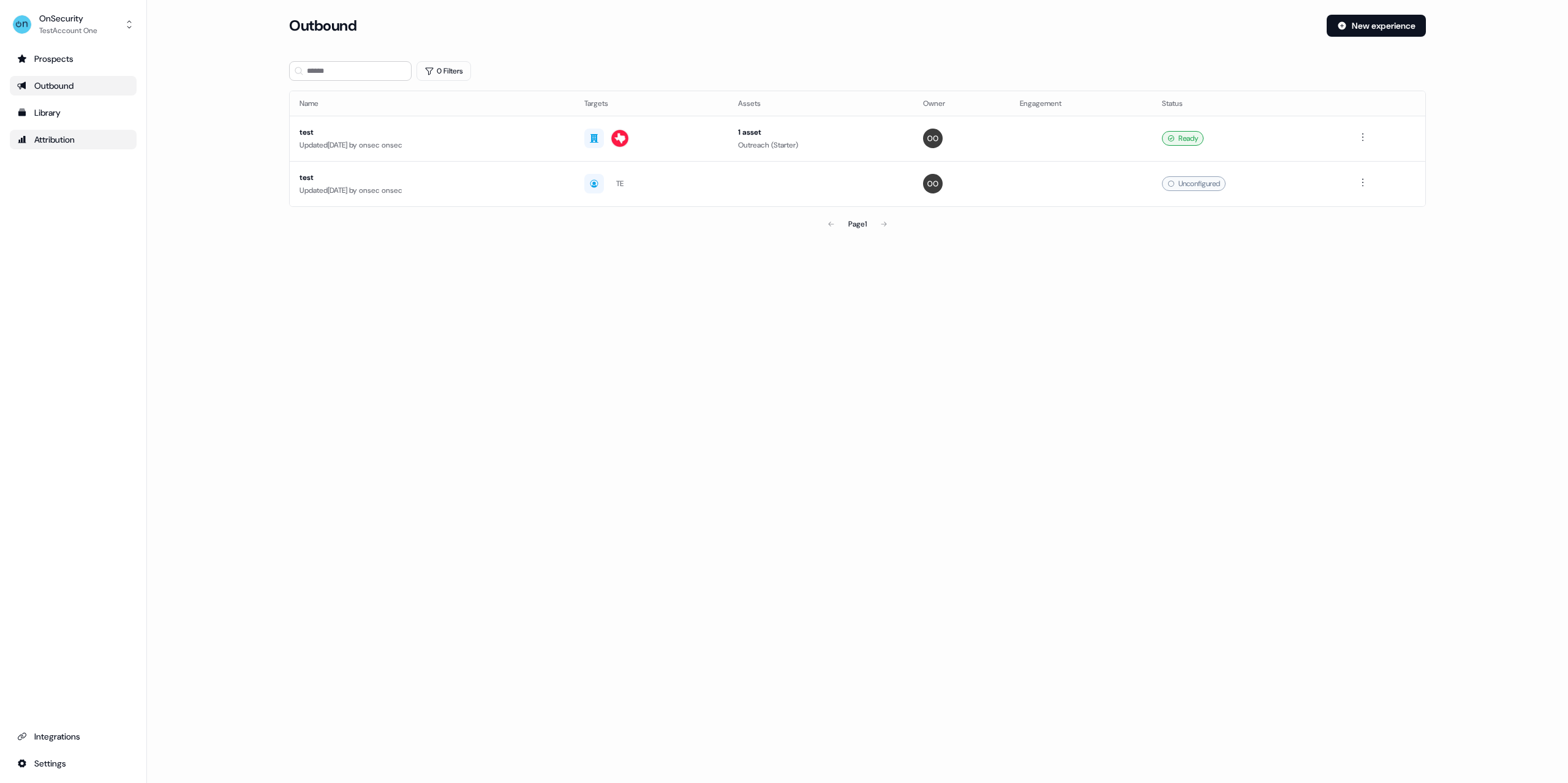
click at [67, 145] on div "Attribution" at bounding box center [73, 139] width 112 height 12
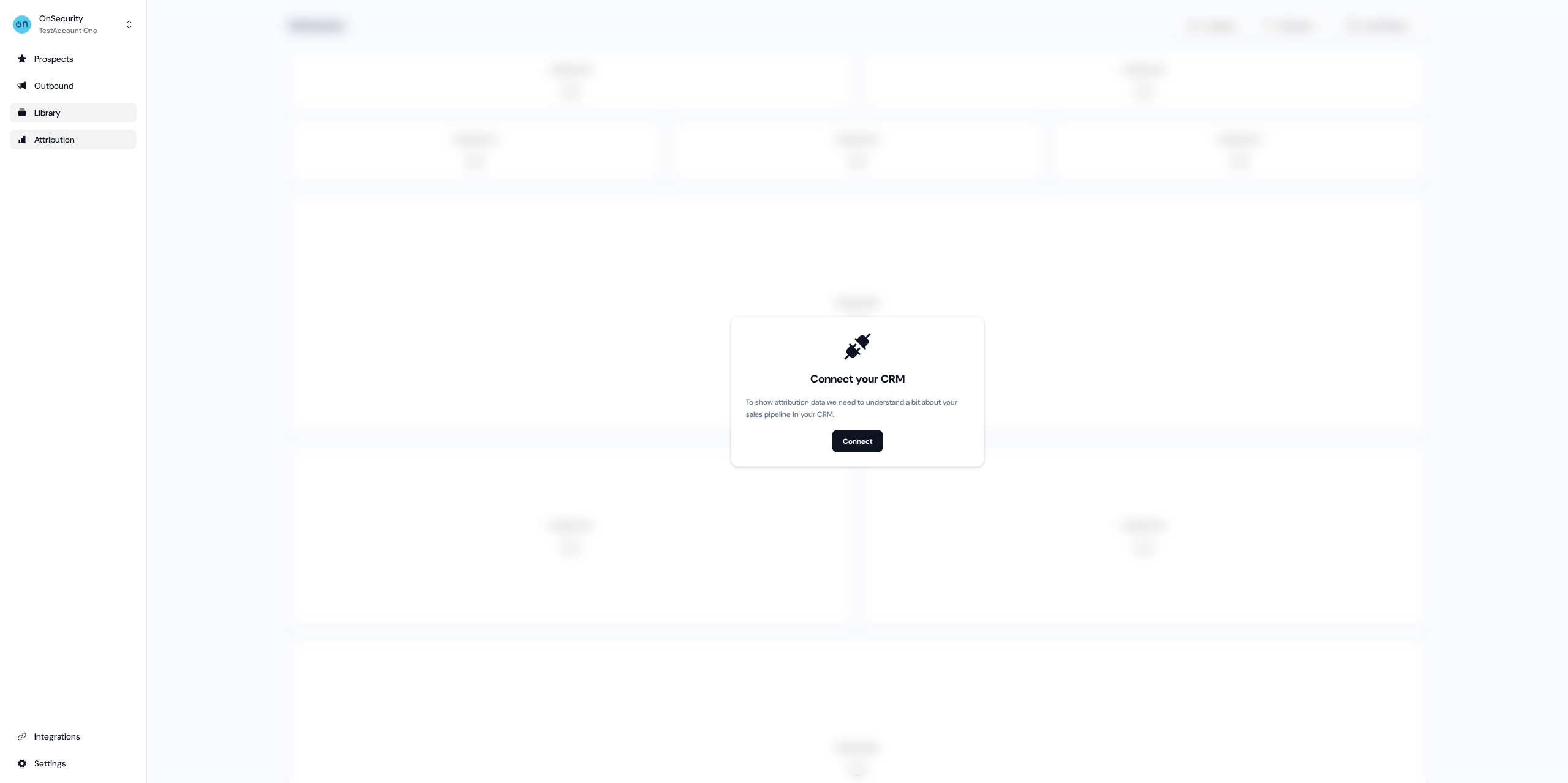
click at [62, 108] on div "Library" at bounding box center [73, 112] width 112 height 12
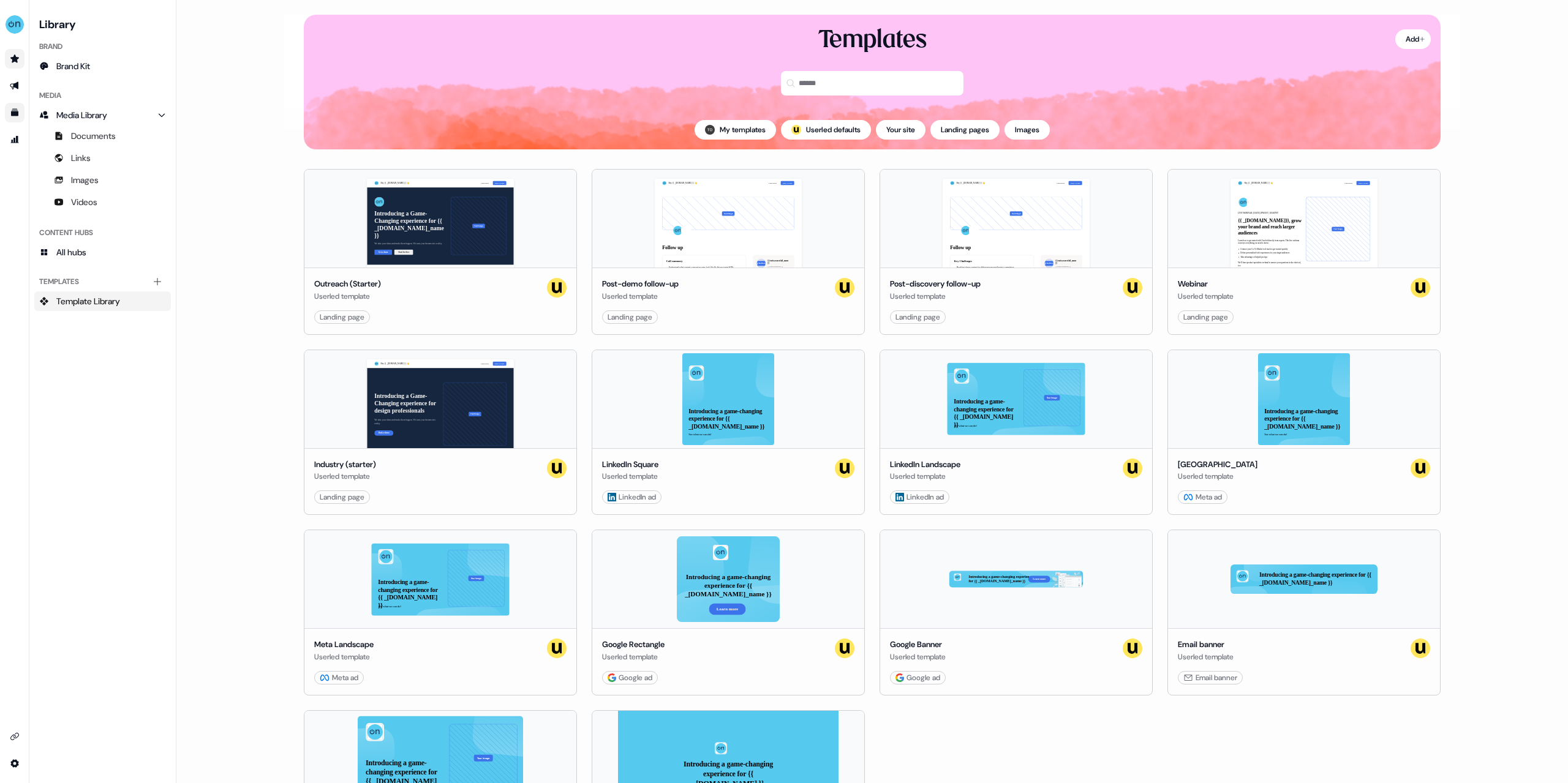
click at [24, 56] on link "Go to prospects" at bounding box center [14, 58] width 19 height 19
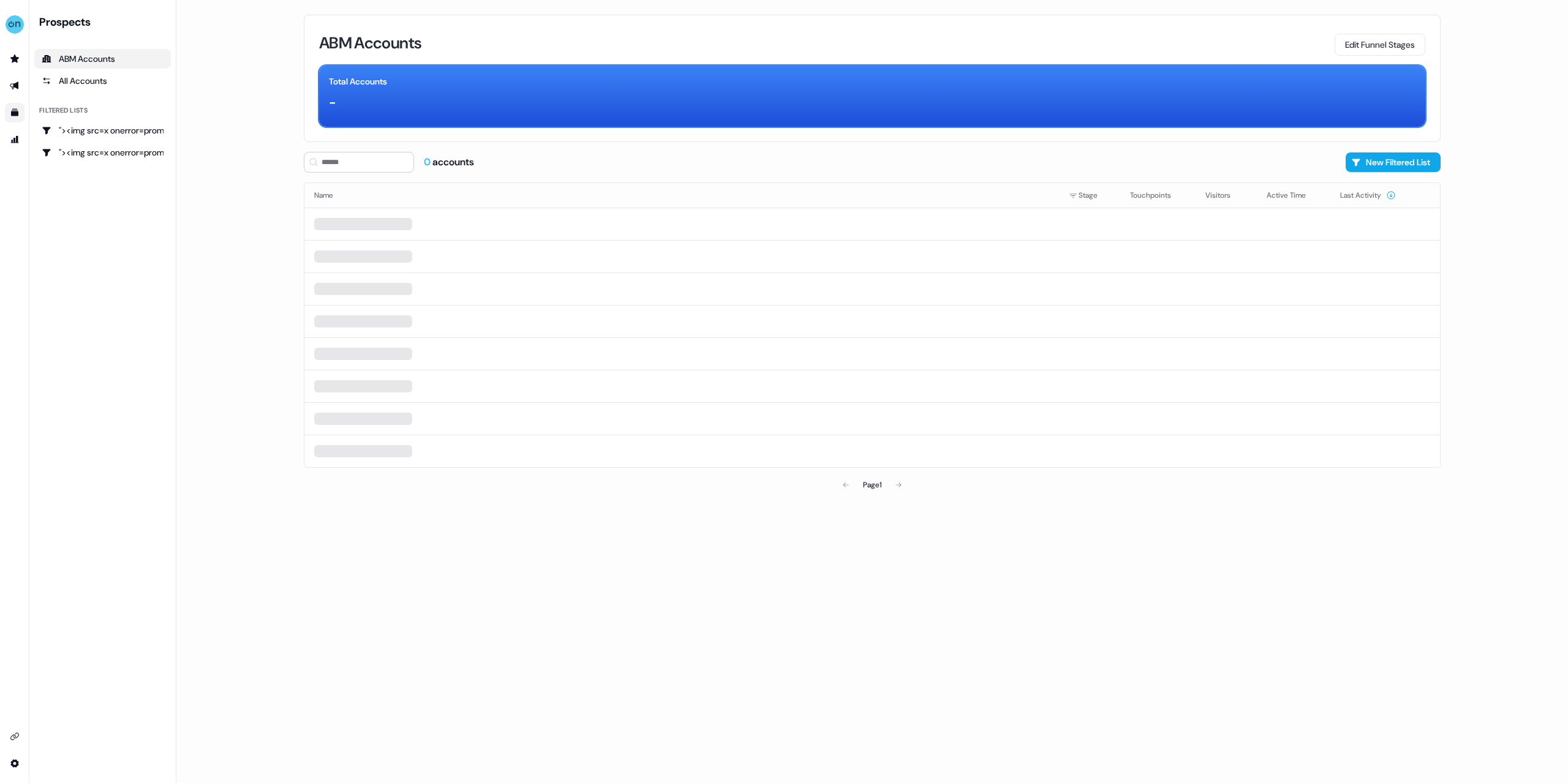
click at [15, 84] on icon "Go to outbound experience" at bounding box center [13, 86] width 9 height 8
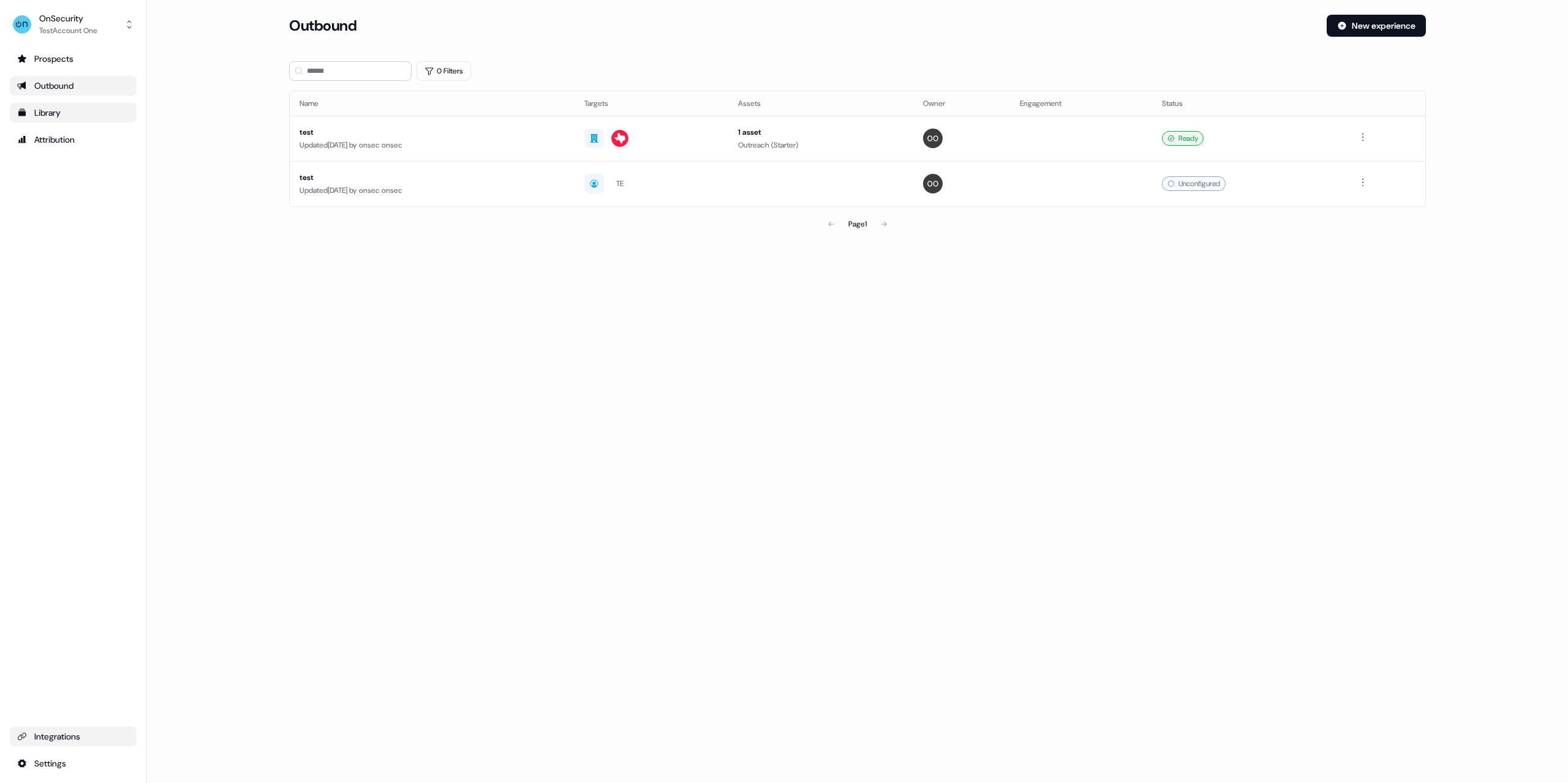
click at [60, 735] on div "Integrations" at bounding box center [73, 736] width 112 height 12
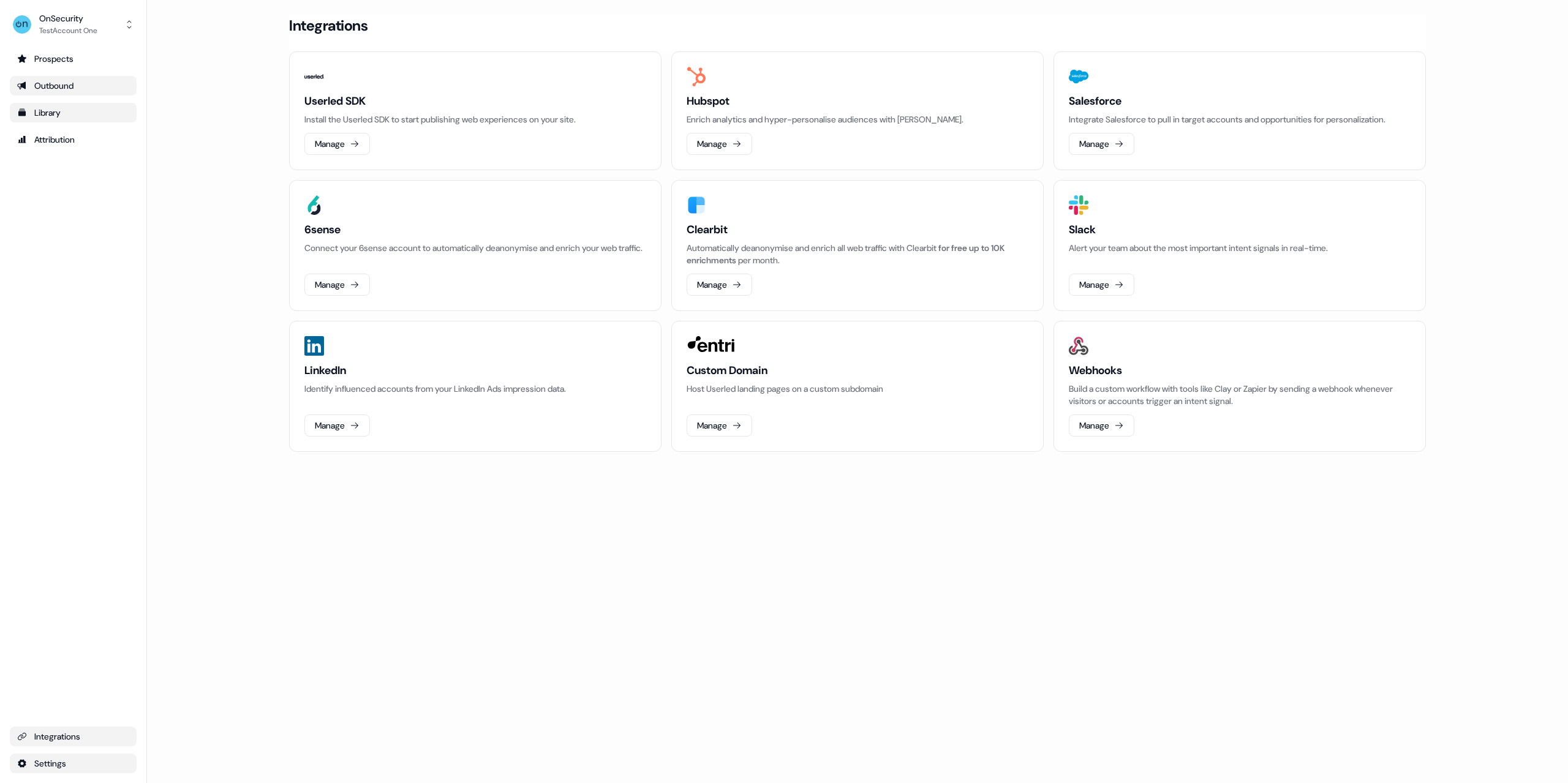
click at [65, 763] on html "For the best experience switch devices to a bigger screen. Go to [DOMAIN_NAME] …" at bounding box center [784, 392] width 1568 height 783
click at [99, 736] on html "For the best experience switch devices to a bigger screen. Go to [DOMAIN_NAME] …" at bounding box center [784, 392] width 1568 height 783
click at [347, 152] on button "Manage" at bounding box center [337, 144] width 65 height 22
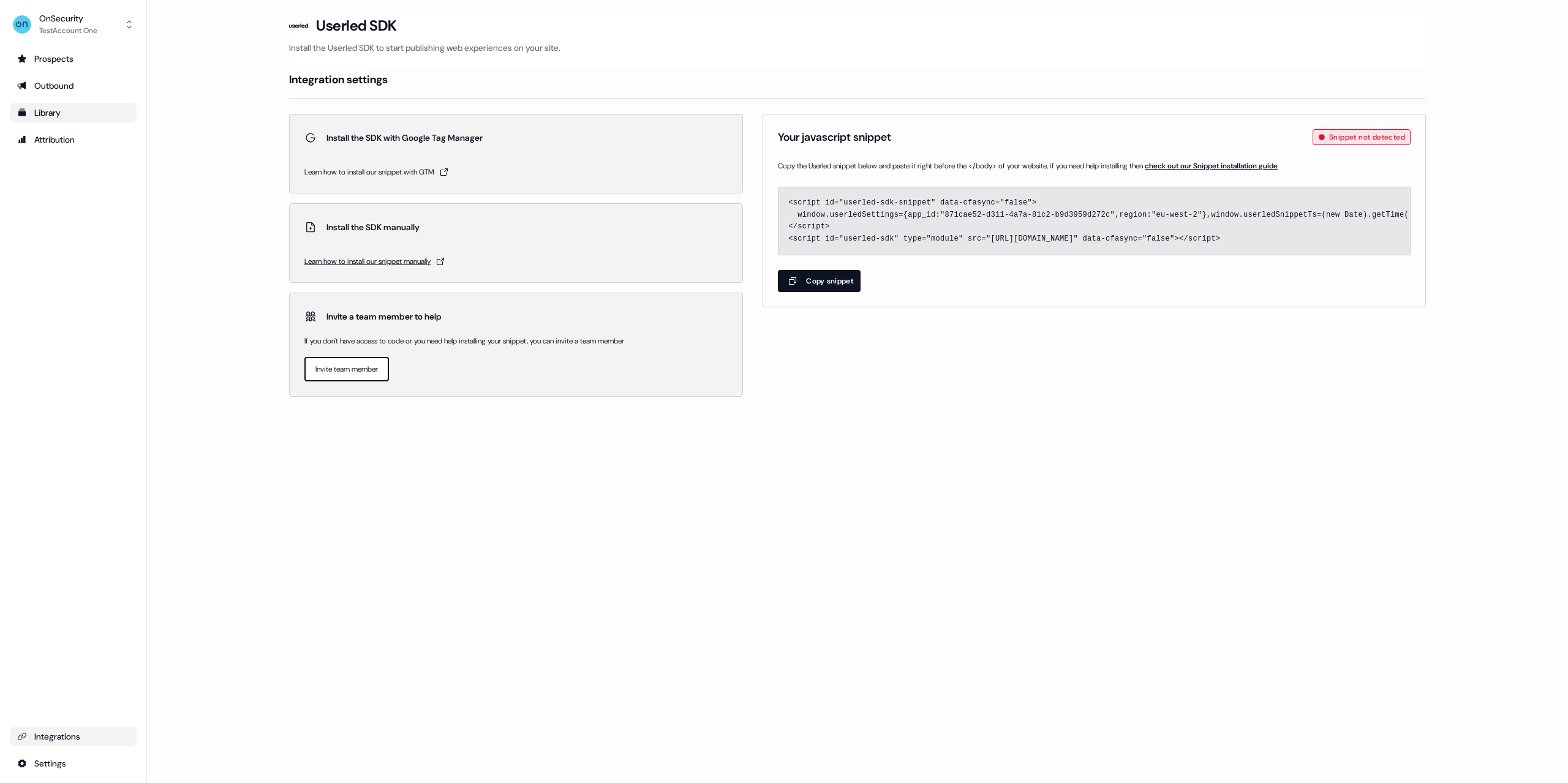
click at [397, 264] on span "Learn how to install our snippet manually" at bounding box center [368, 261] width 126 height 12
